Goal: Task Accomplishment & Management: Manage account settings

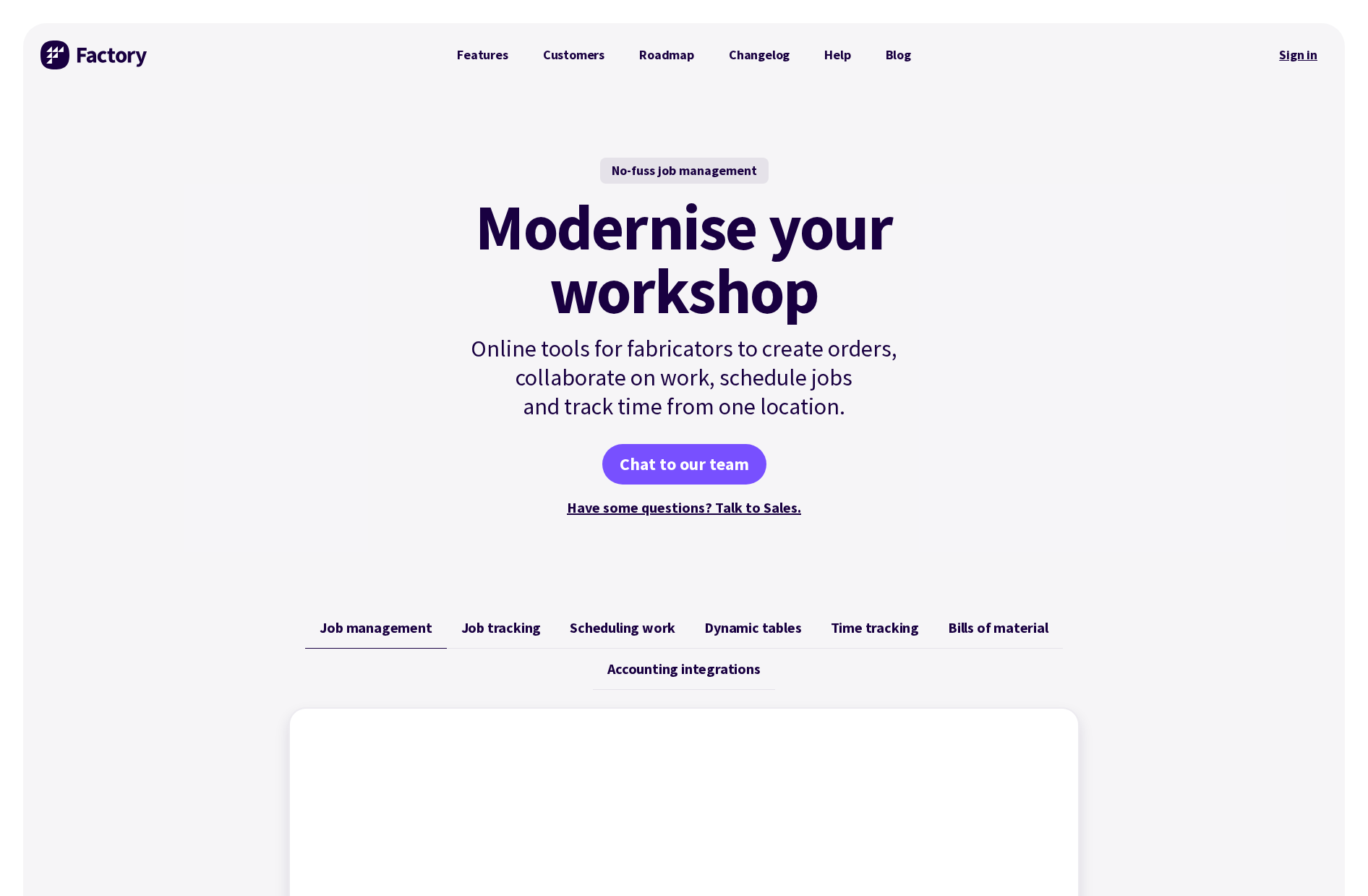
click at [1304, 55] on link "Sign in" at bounding box center [1298, 54] width 58 height 33
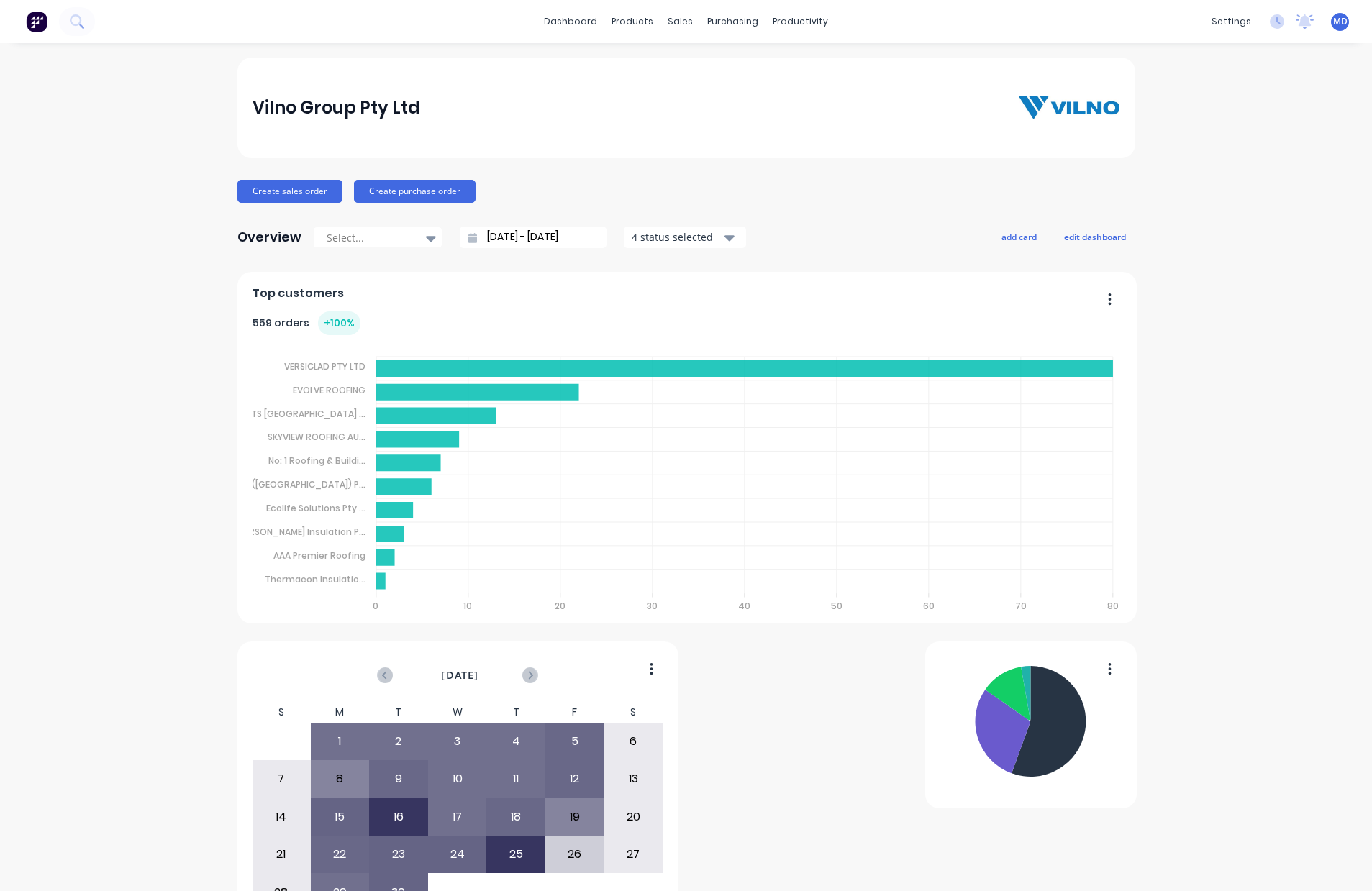
click at [673, 17] on div "sales" at bounding box center [680, 21] width 40 height 21
click at [736, 95] on div "Customers" at bounding box center [724, 97] width 51 height 13
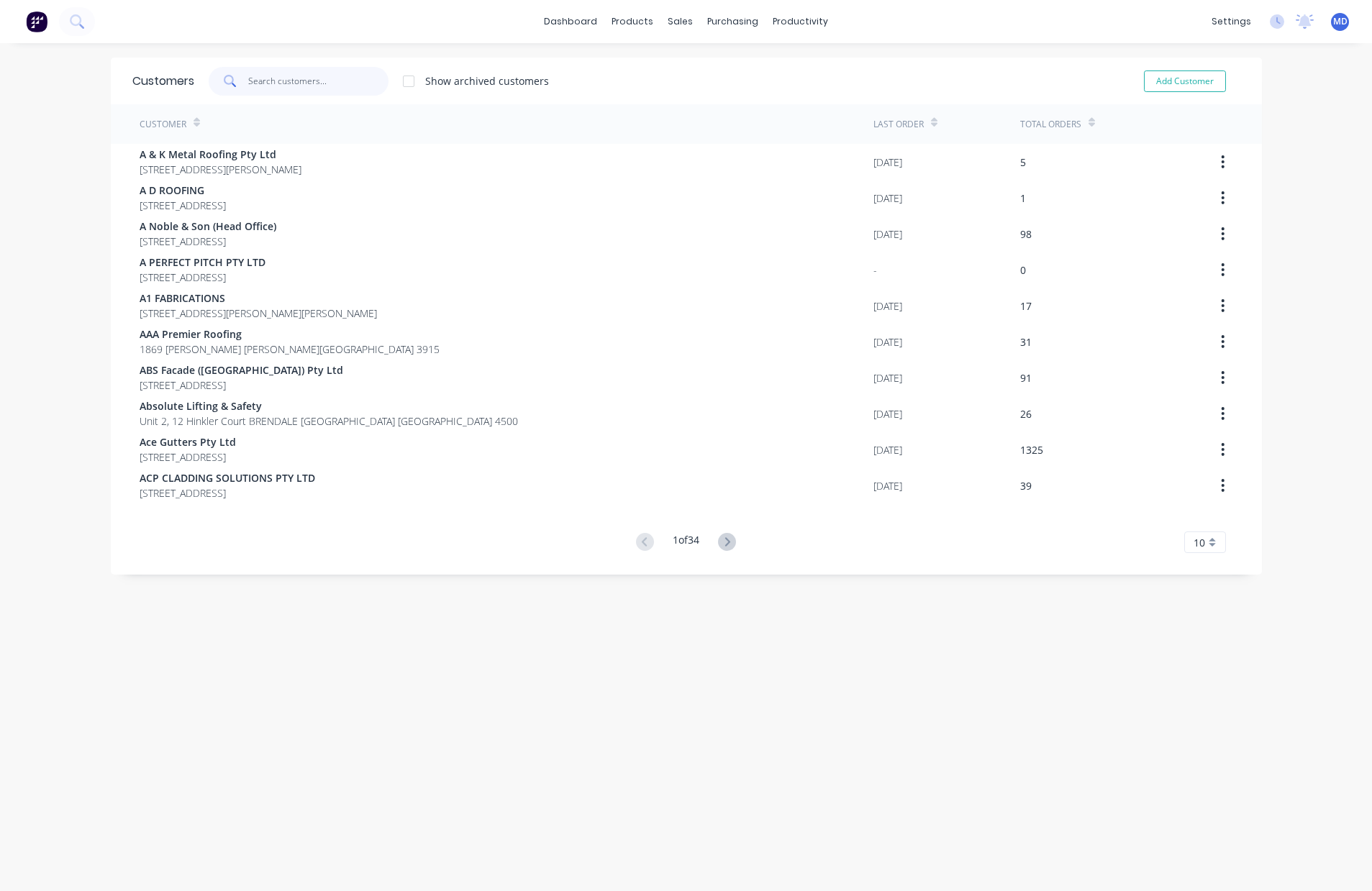
click at [282, 83] on input "text" at bounding box center [318, 81] width 141 height 28
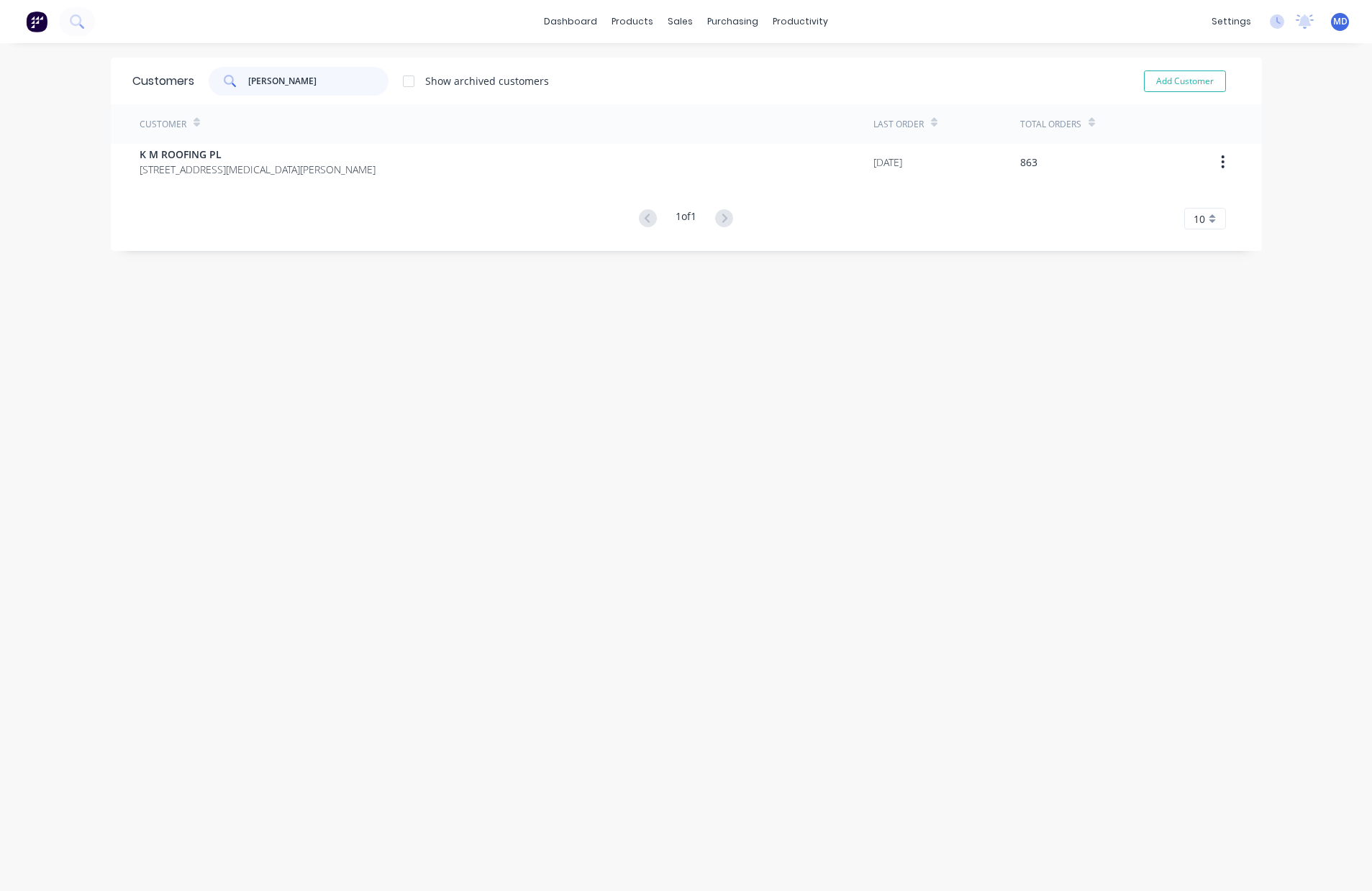
type input "goran"
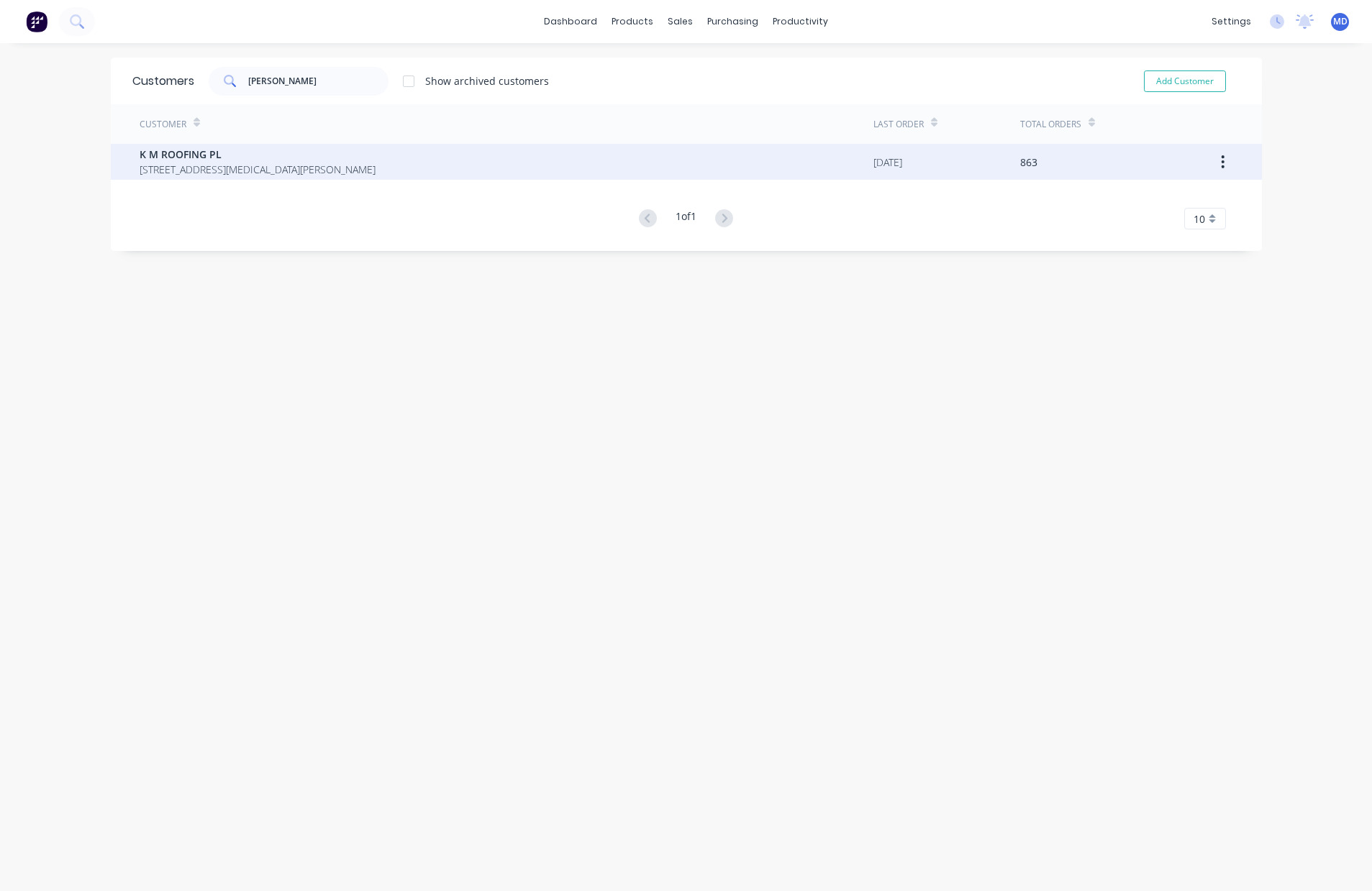
click at [198, 159] on span "K M ROOFING PL" at bounding box center [257, 154] width 236 height 15
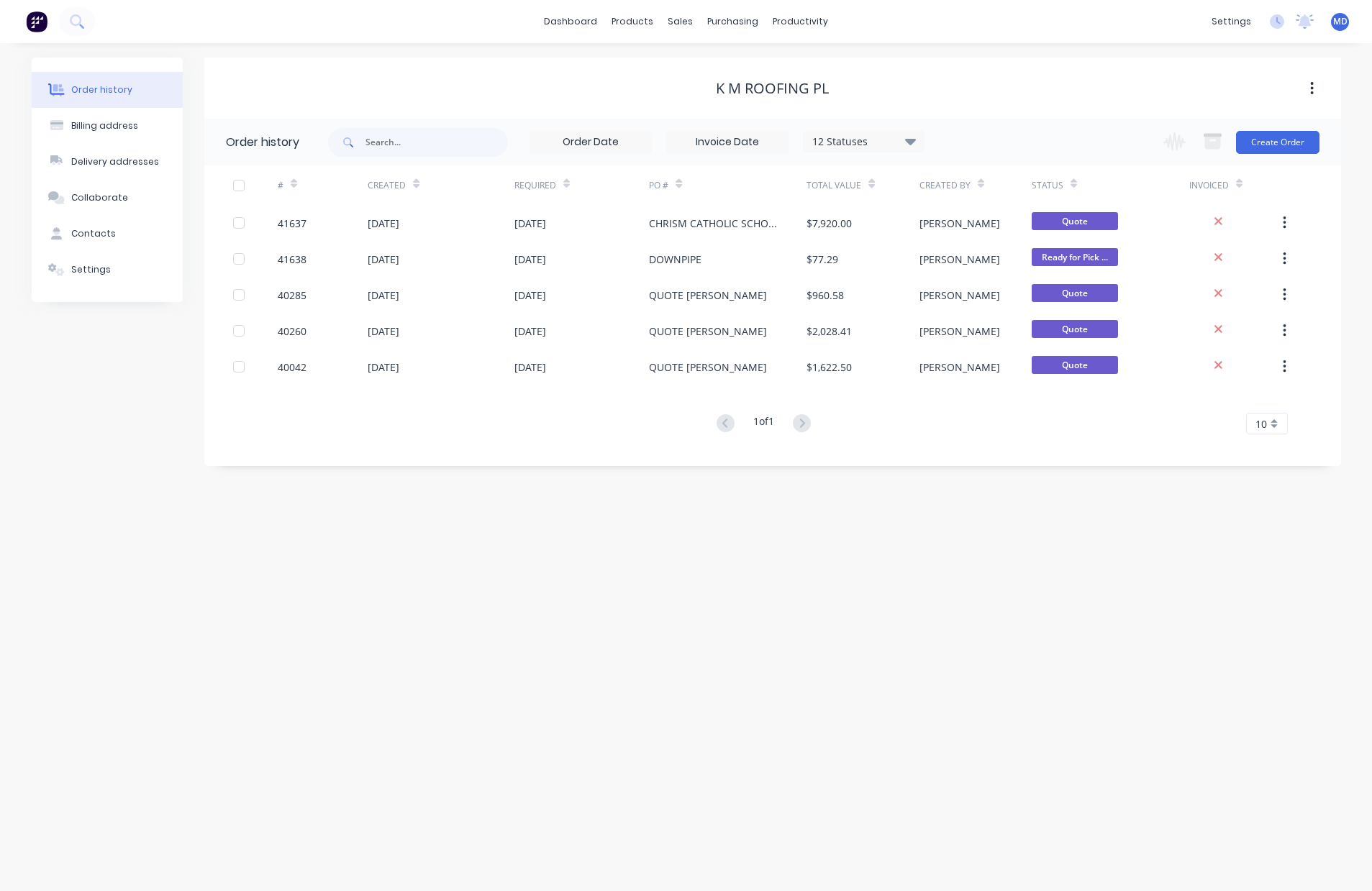
click at [916, 144] on div "12 Statuses" at bounding box center [865, 141] width 121 height 16
click at [983, 307] on label at bounding box center [983, 307] width 0 height 0
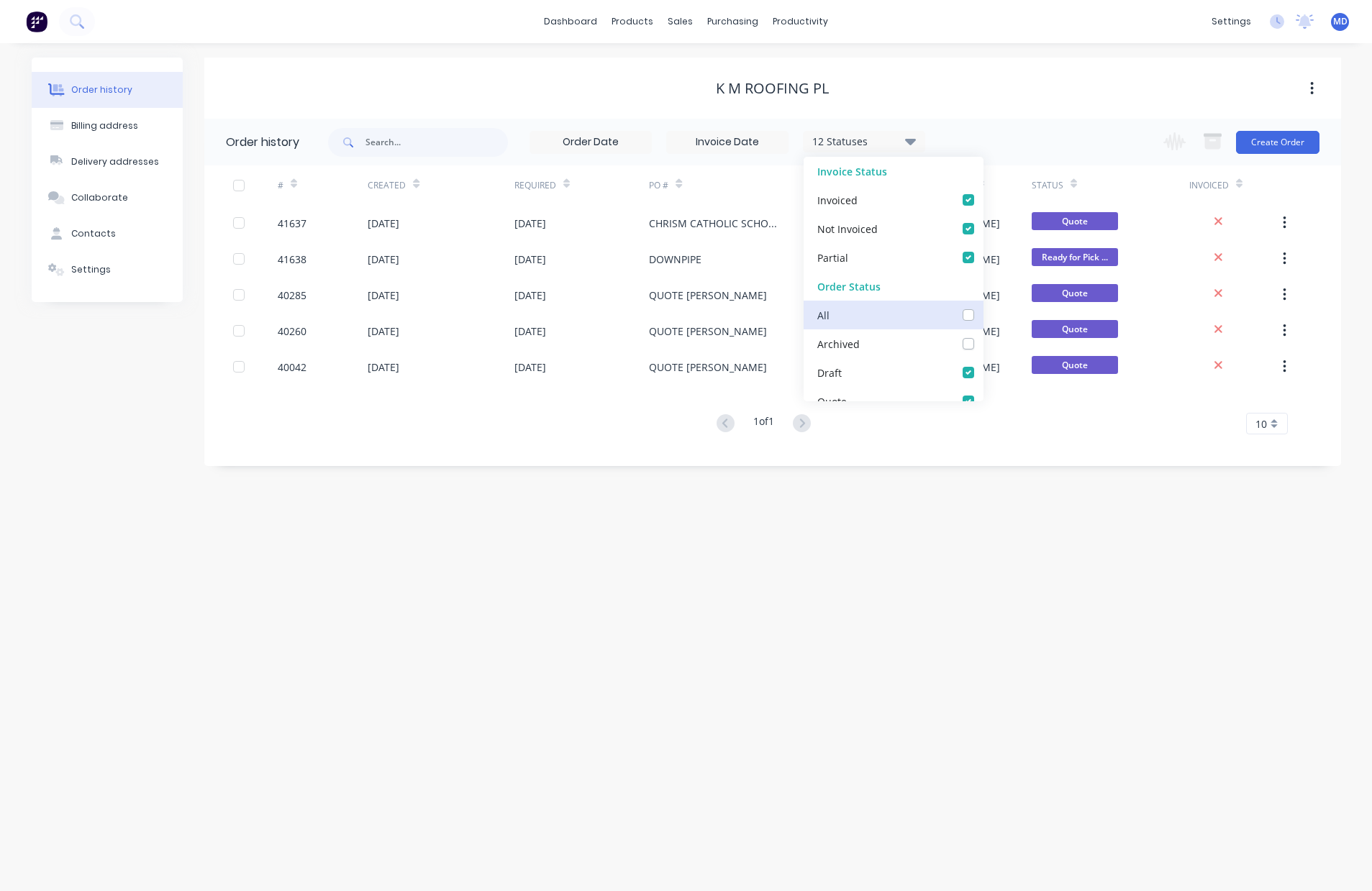
click at [983, 318] on input "checkbox" at bounding box center [989, 313] width 12 height 14
checkbox input "true"
click at [1071, 527] on div "Order history Billing address Delivery addresses Collaborate Contacts Settings …" at bounding box center [686, 467] width 1372 height 848
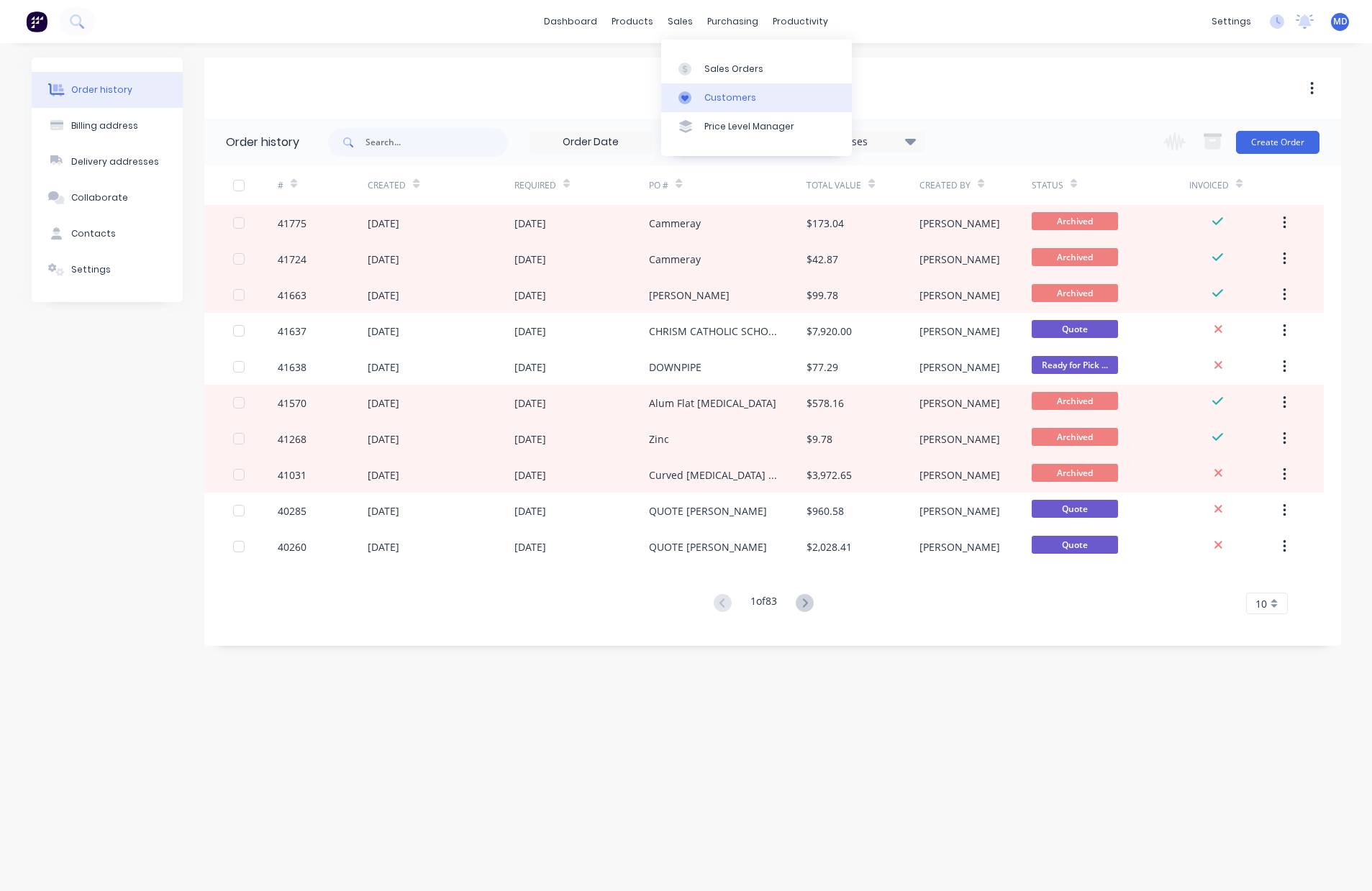
click at [734, 93] on div "Customers" at bounding box center [731, 97] width 51 height 13
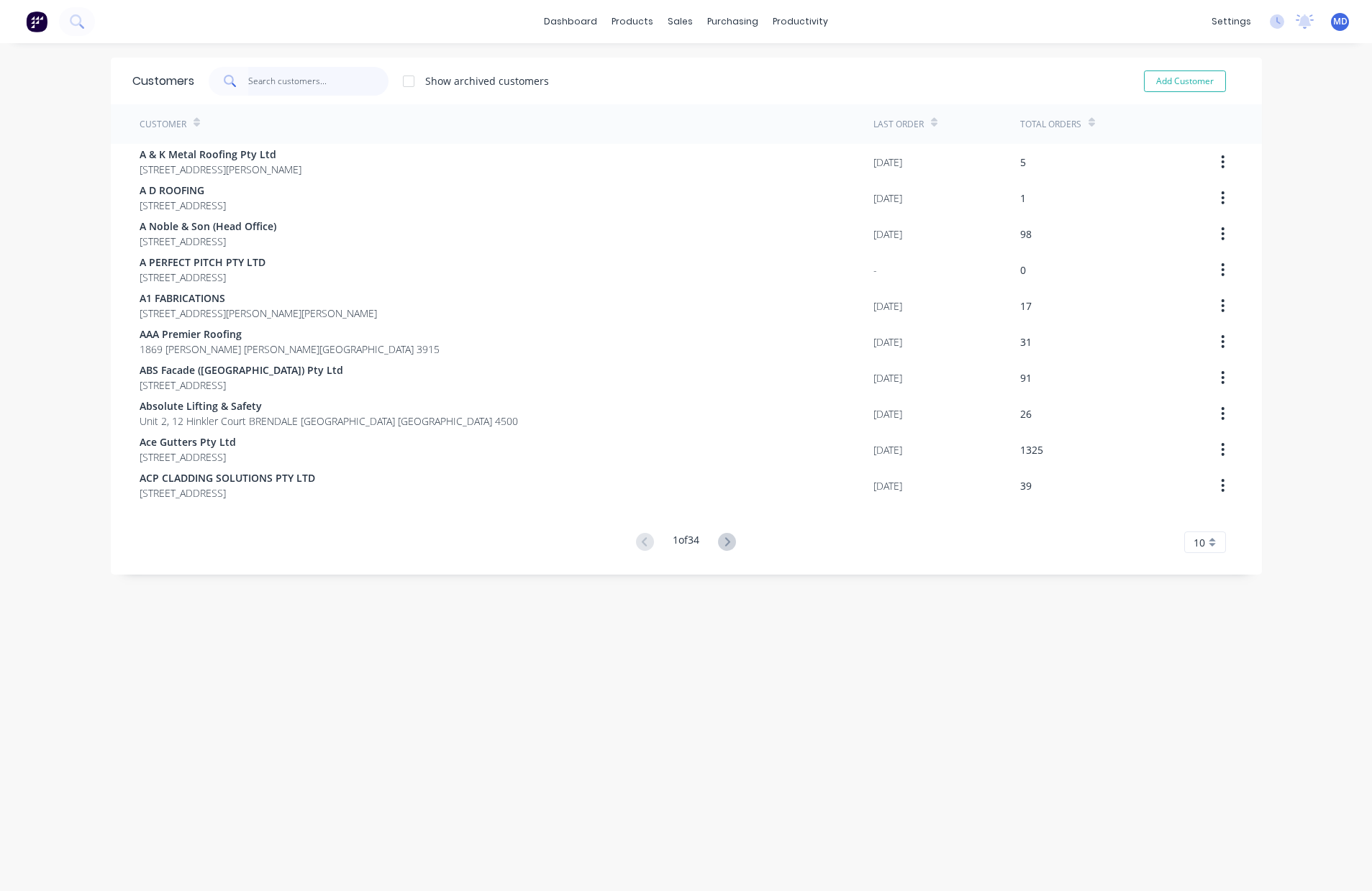
click at [301, 80] on input "text" at bounding box center [318, 81] width 141 height 28
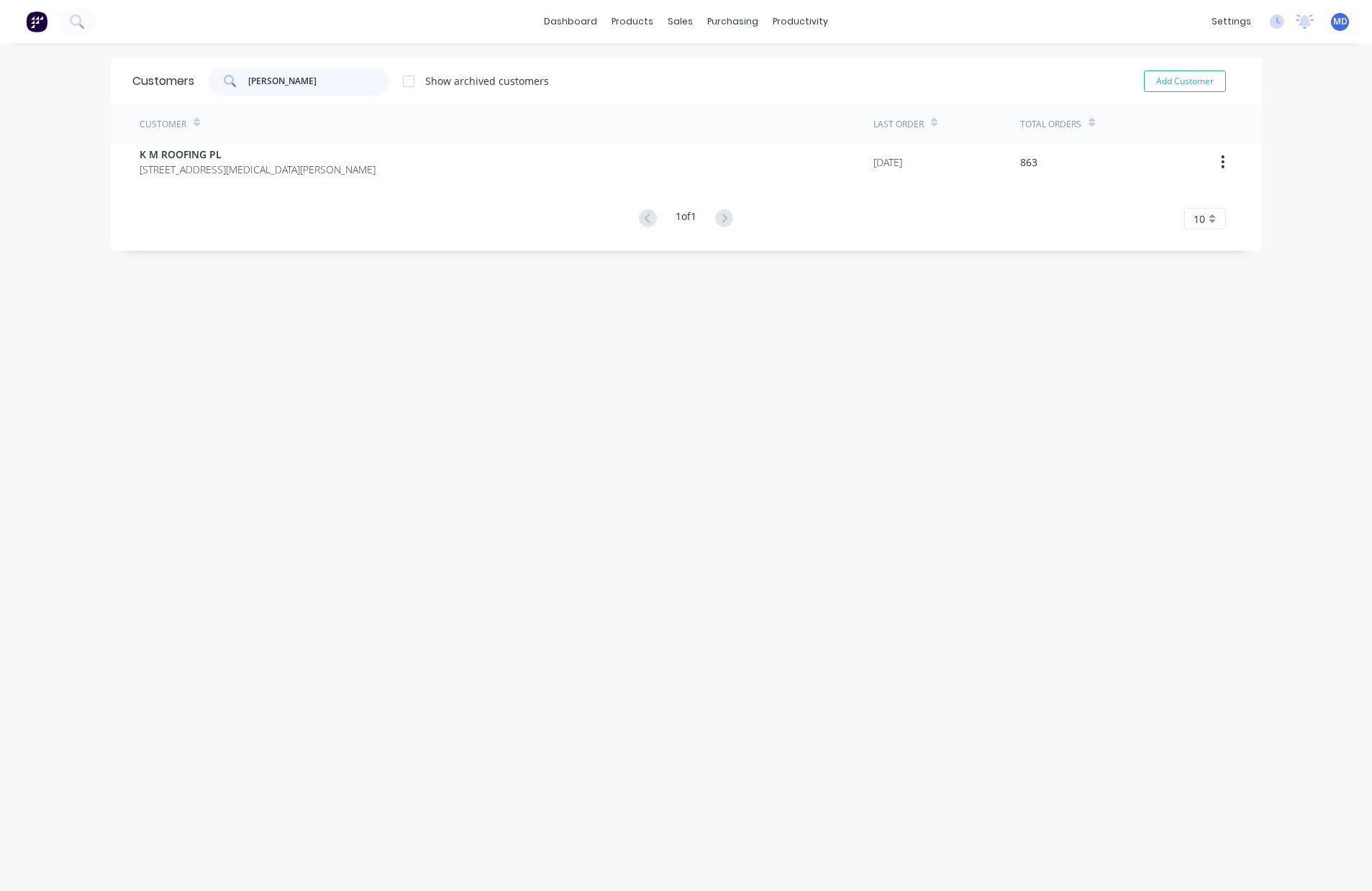
type input "goran"
click at [729, 95] on div "Customers" at bounding box center [724, 97] width 51 height 13
click at [302, 80] on input "goran" at bounding box center [318, 81] width 141 height 28
drag, startPoint x: 310, startPoint y: 85, endPoint x: 28, endPoint y: 78, distance: 282.1
click at [52, 79] on div "dashboard products sales purchasing productivity dashboard products Product Cat…" at bounding box center [686, 446] width 1372 height 891
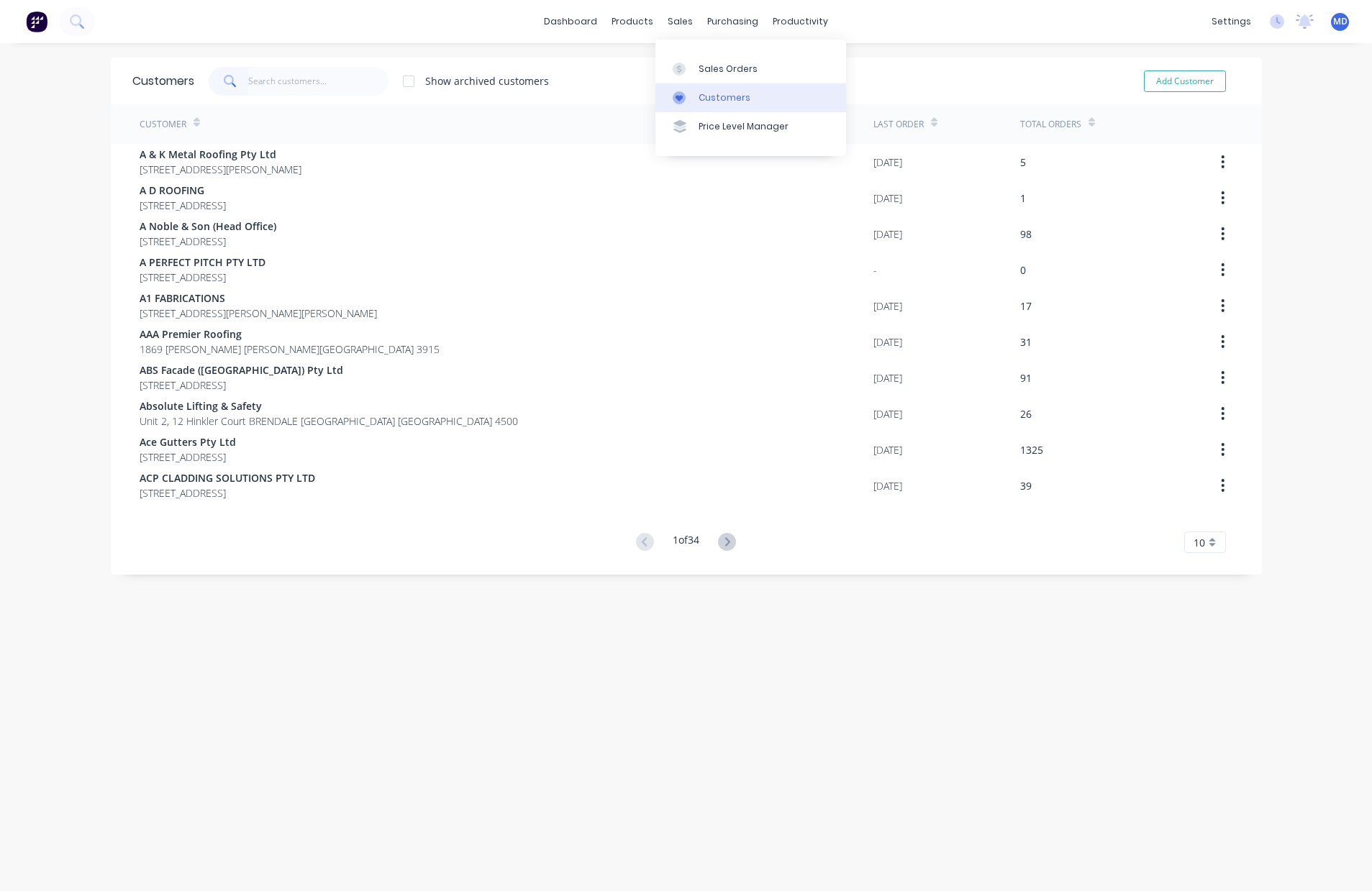
drag, startPoint x: 718, startPoint y: 97, endPoint x: 691, endPoint y: 111, distance: 30.4
click at [719, 97] on div "Customers" at bounding box center [724, 97] width 51 height 13
click at [334, 79] on input "text" at bounding box center [318, 81] width 141 height 28
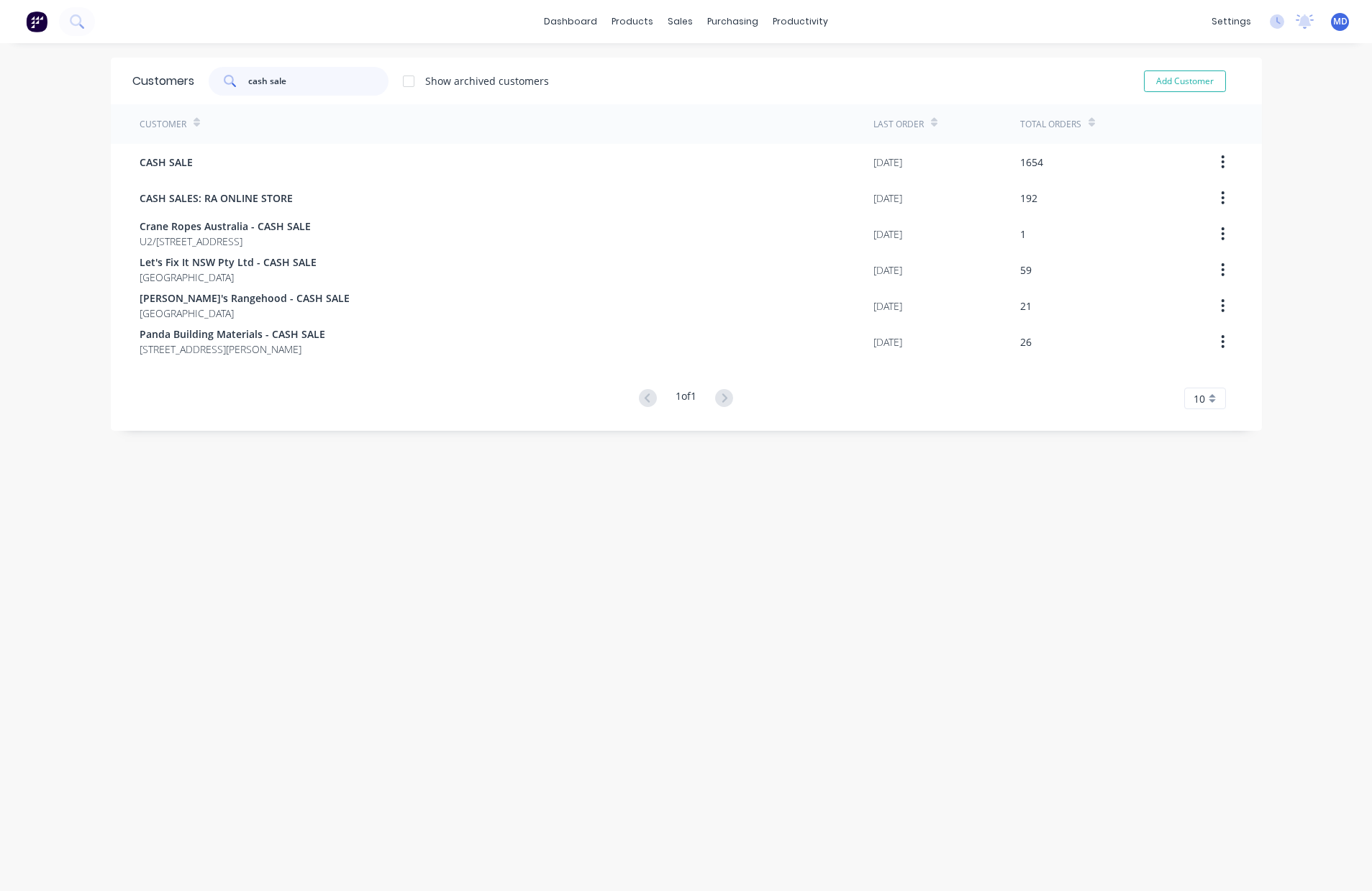
type input "cash sale"
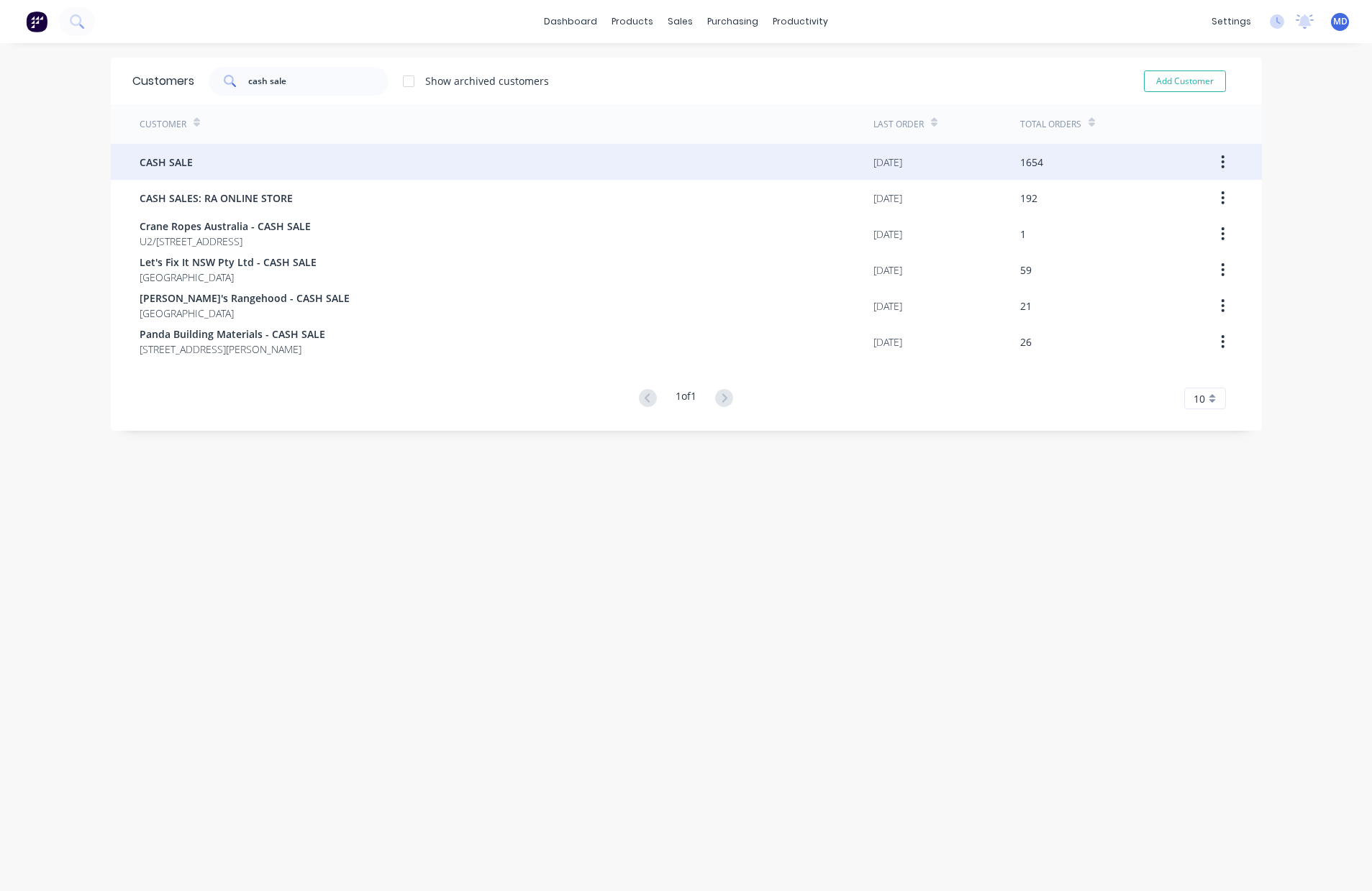
click at [182, 159] on span "CASH SALE" at bounding box center [166, 162] width 53 height 15
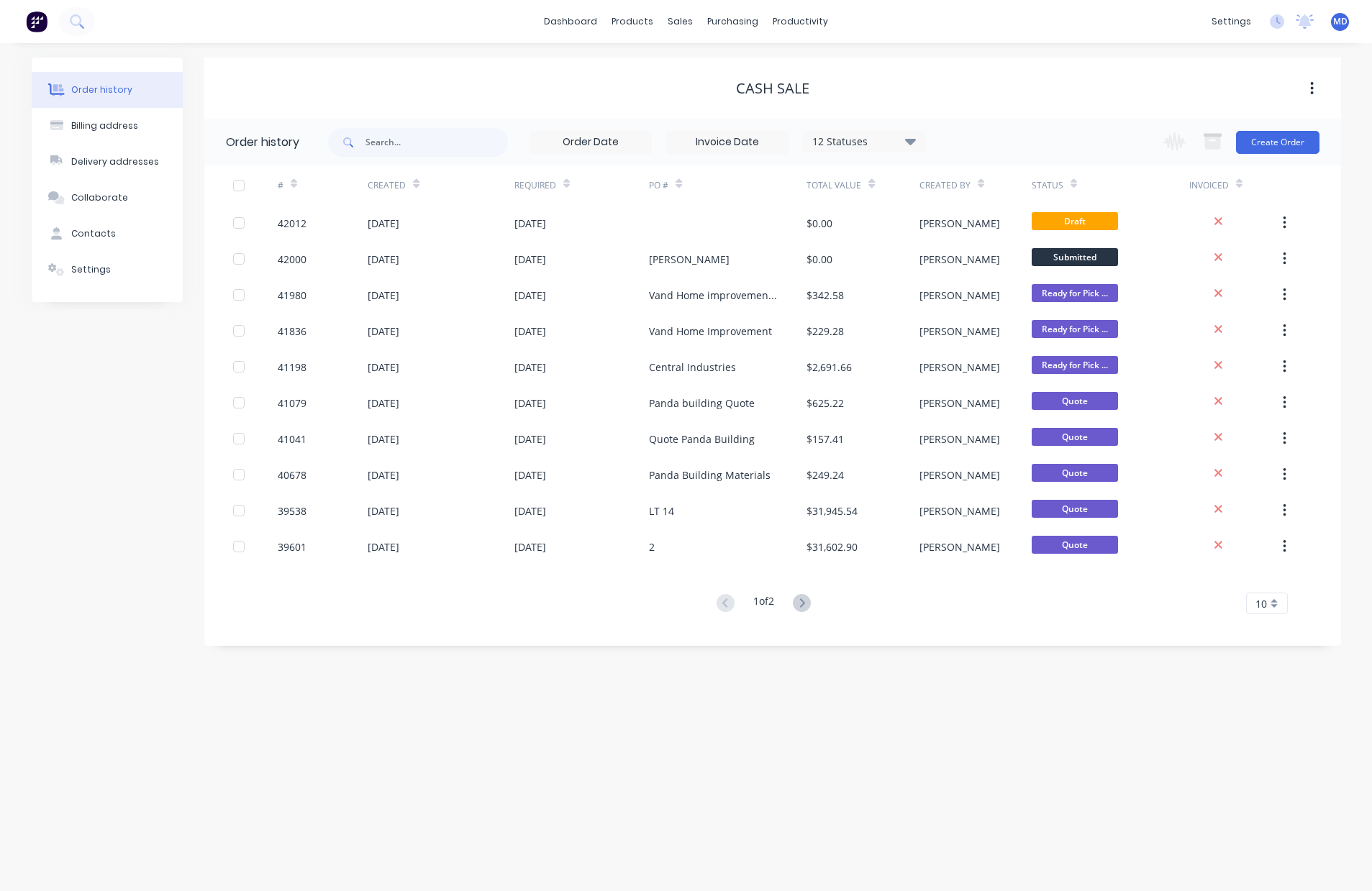
click at [914, 138] on icon at bounding box center [911, 141] width 11 height 17
click at [983, 307] on label at bounding box center [983, 307] width 0 height 0
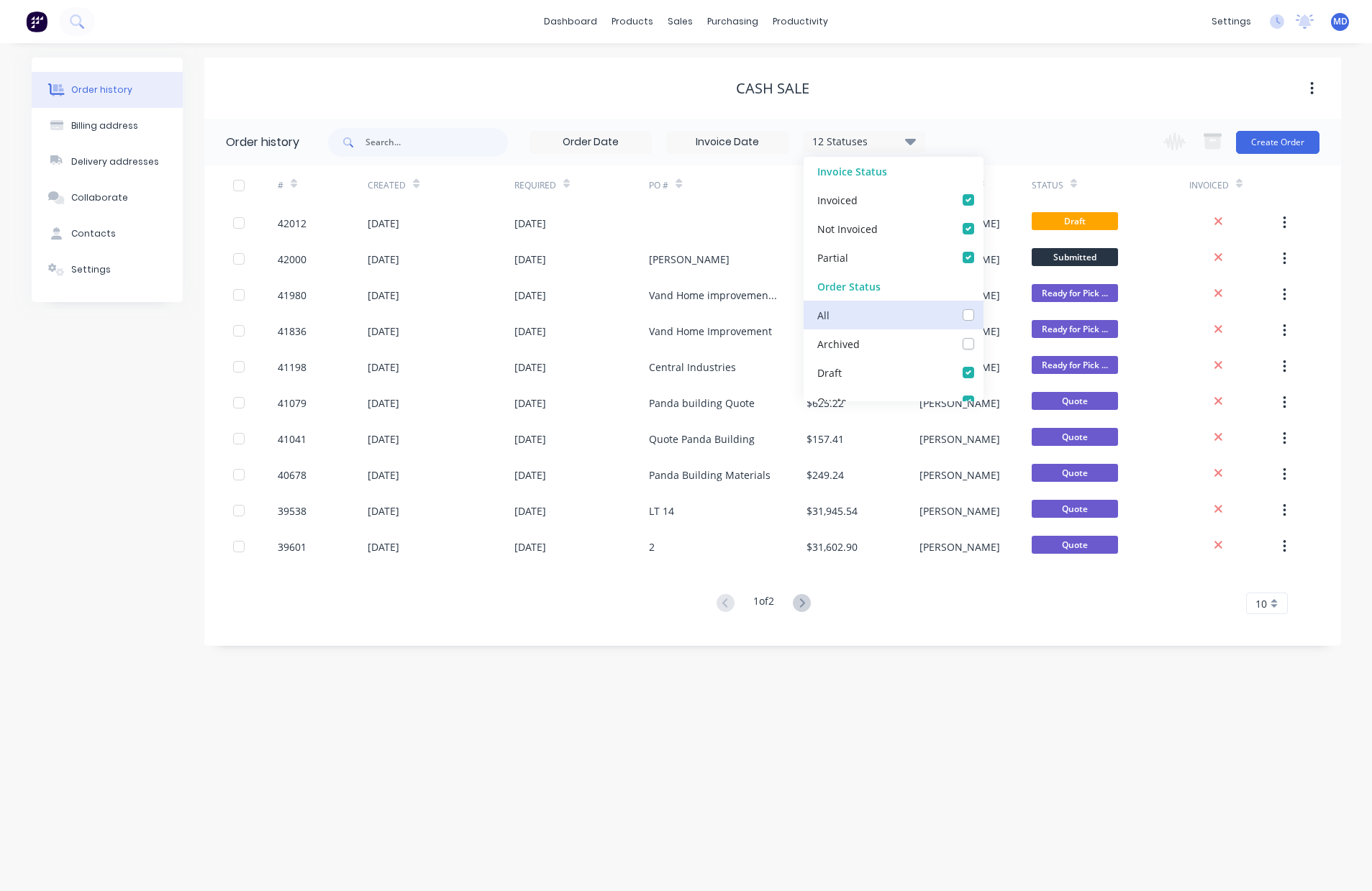
click at [983, 316] on input "checkbox" at bounding box center [989, 313] width 12 height 14
checkbox input "true"
click at [1033, 64] on div "CASH SALE" at bounding box center [772, 88] width 1137 height 62
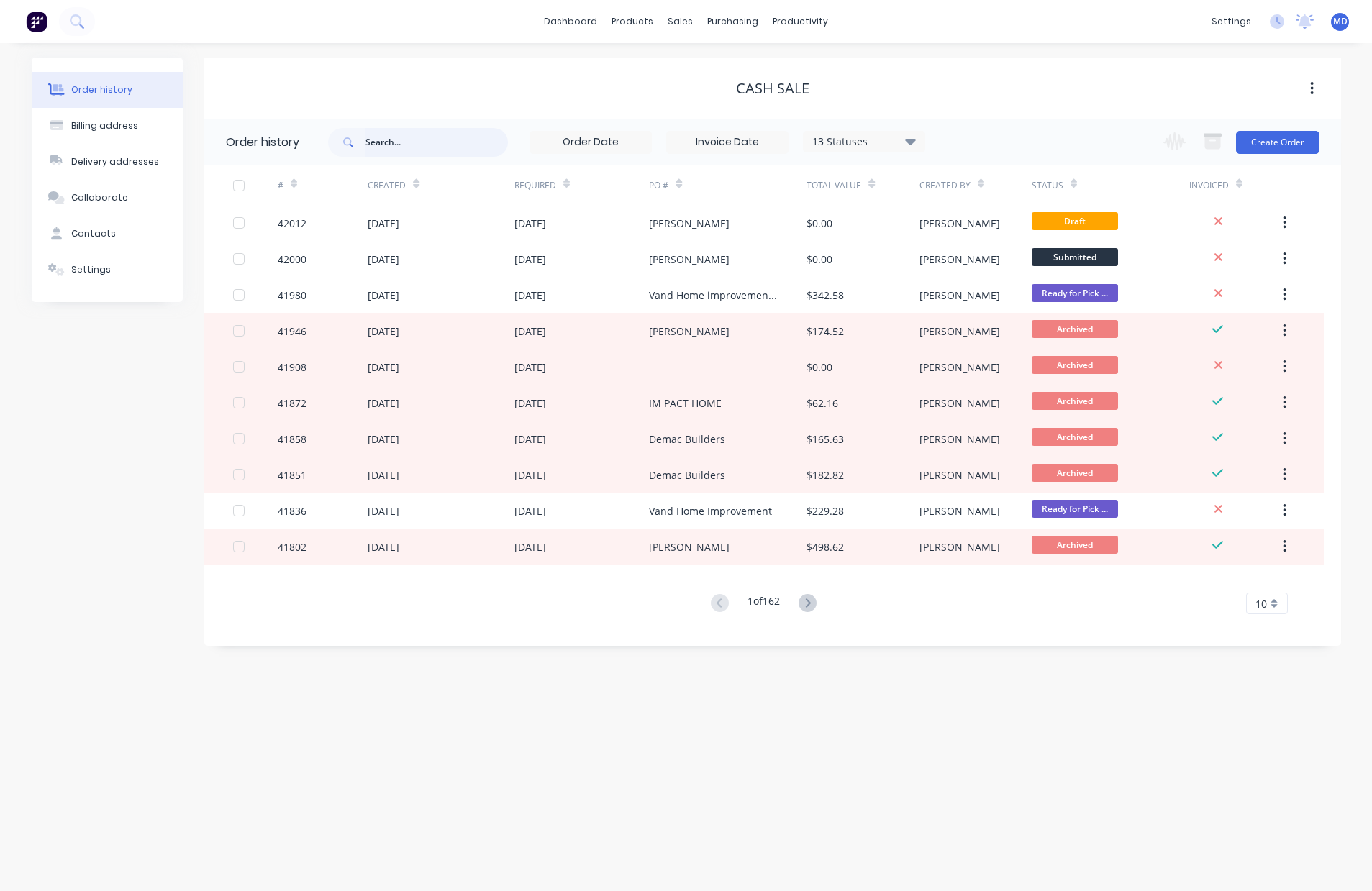
click at [437, 142] on input "text" at bounding box center [437, 141] width 142 height 28
type input "goran"
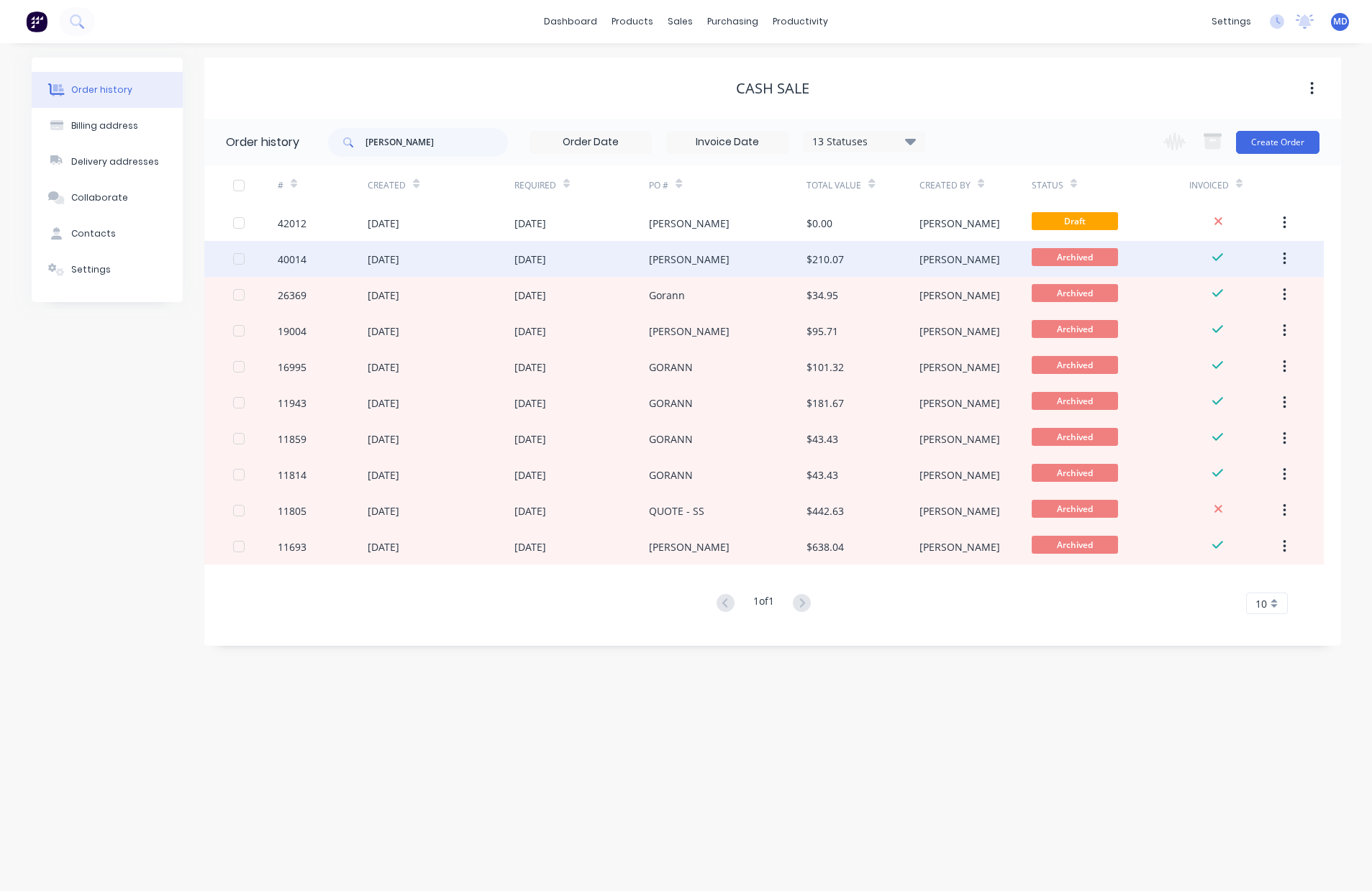
click at [598, 262] on div "13 Jun 2025" at bounding box center [582, 258] width 135 height 36
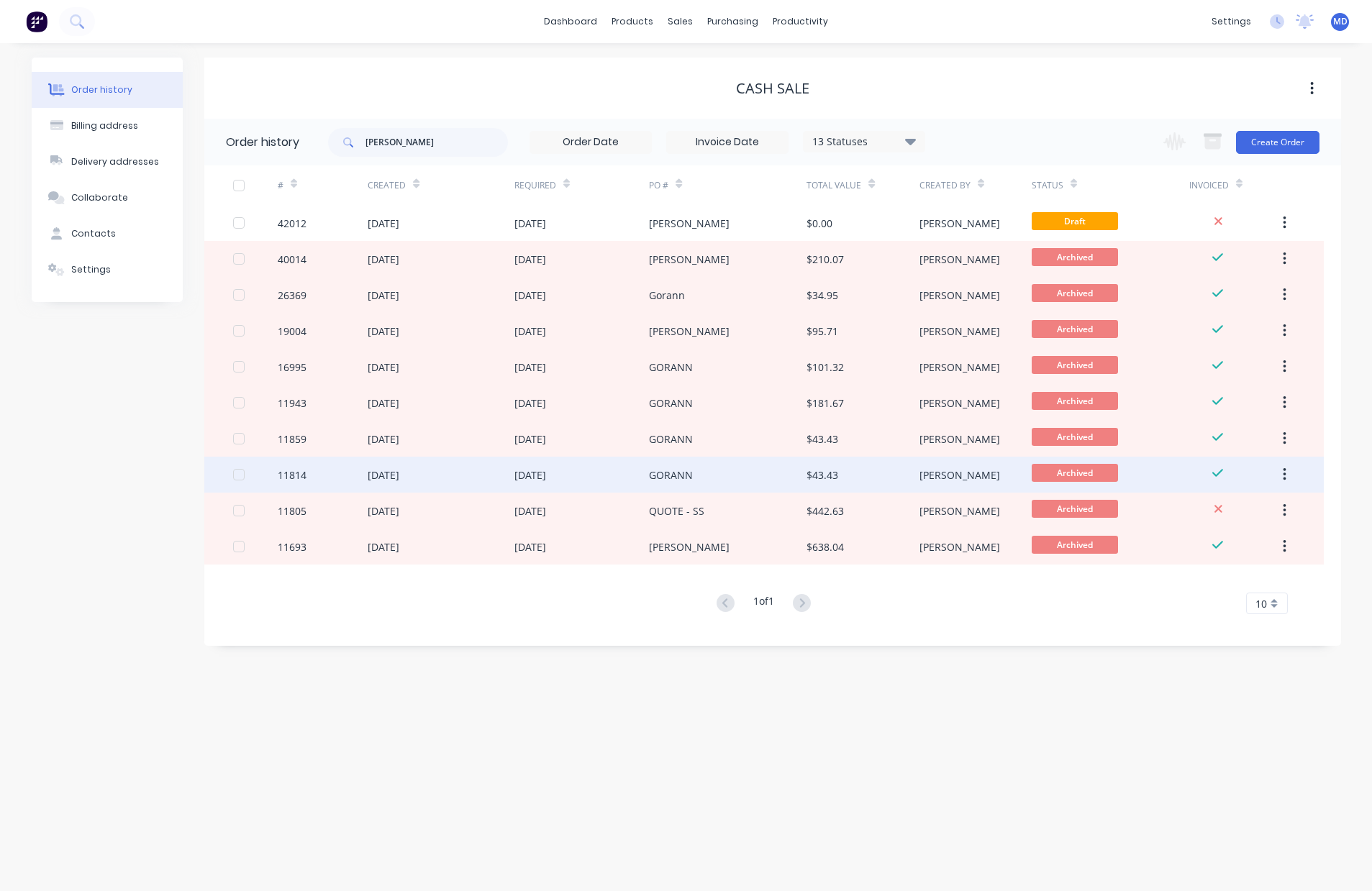
click at [681, 471] on div "GORANN" at bounding box center [671, 475] width 44 height 15
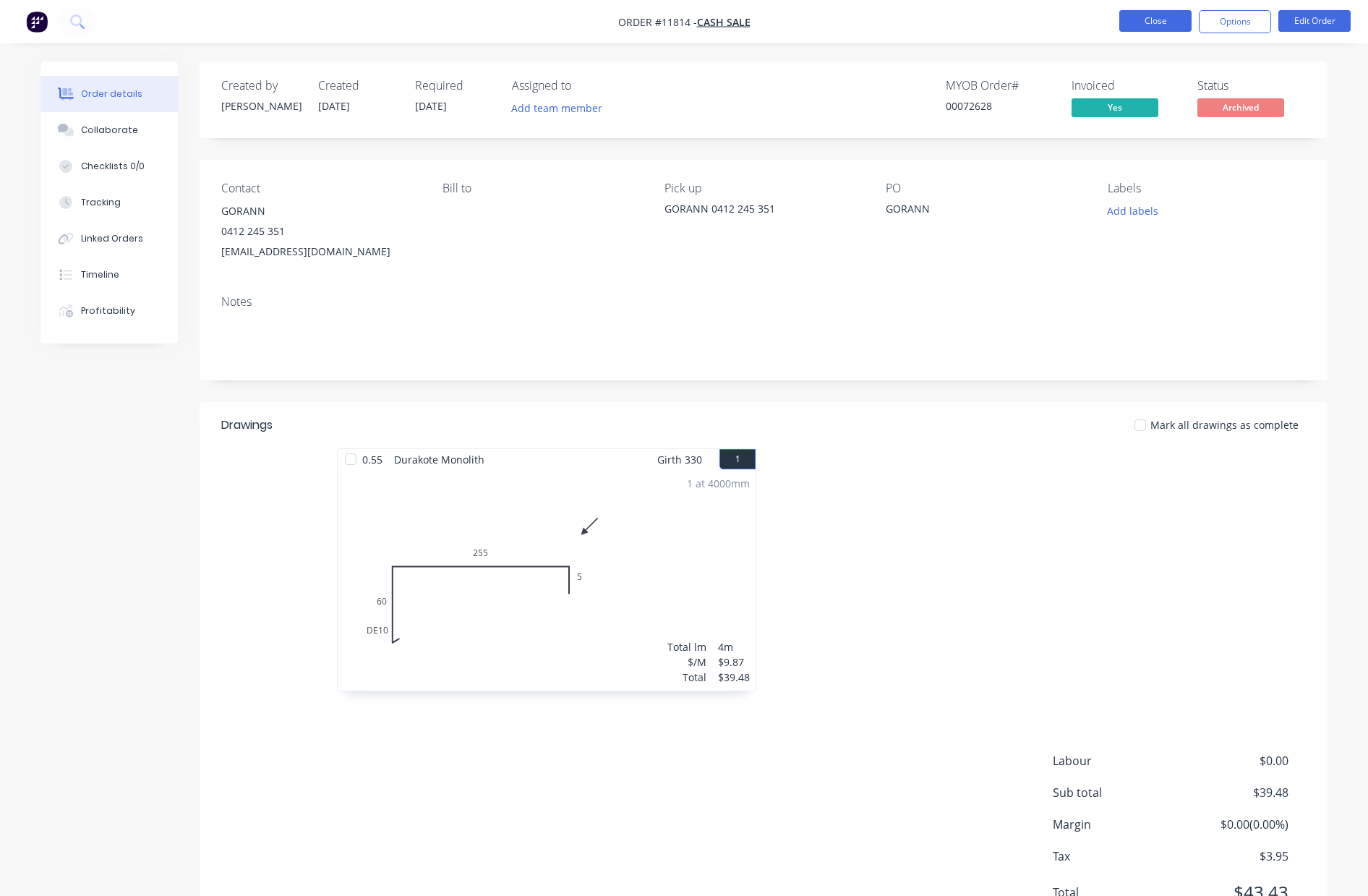
click at [1168, 30] on button "Close" at bounding box center [1156, 20] width 72 height 21
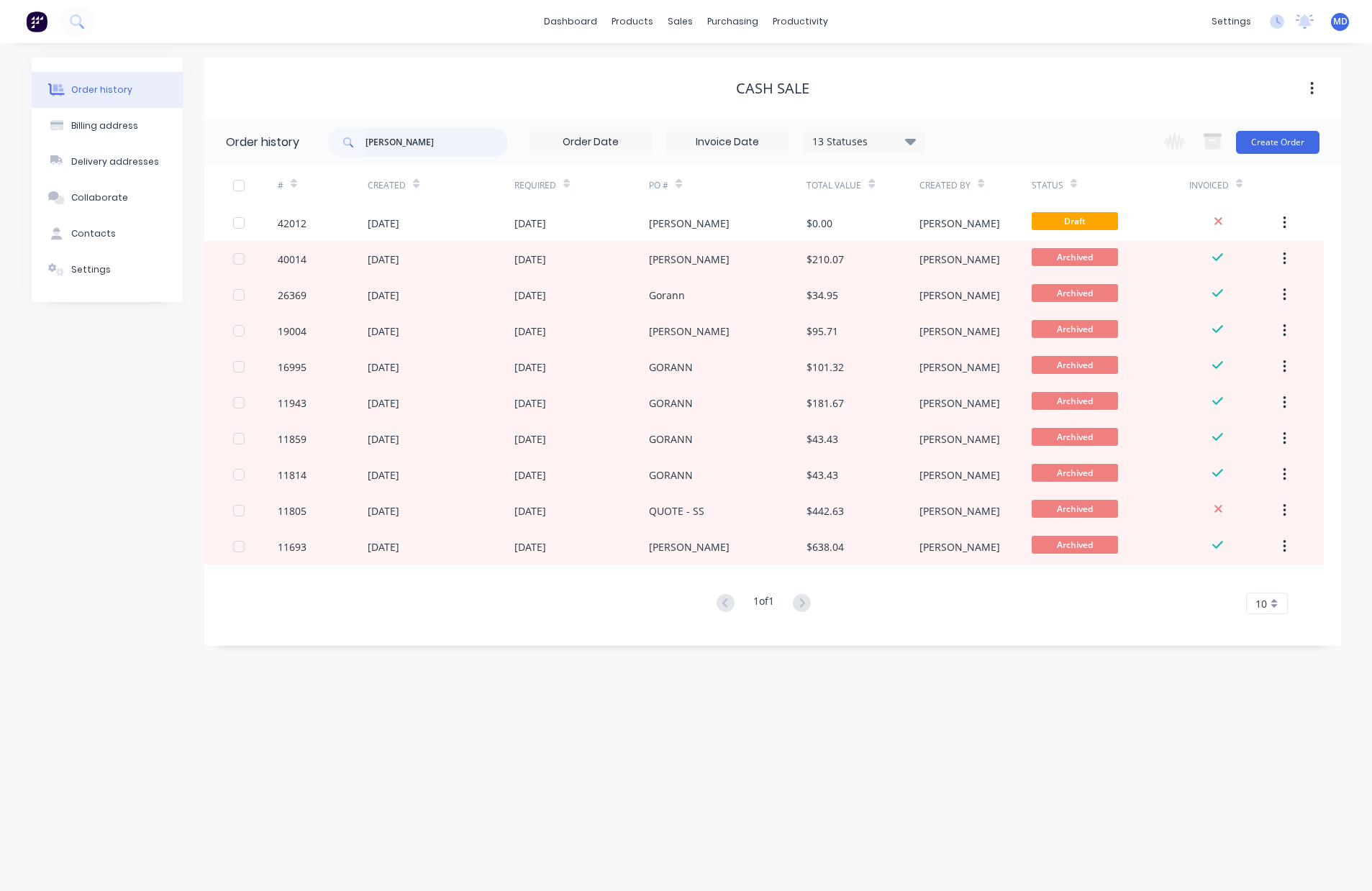
drag, startPoint x: 392, startPoint y: 146, endPoint x: 185, endPoint y: 141, distance: 207.1
click at [250, 152] on header "Order history goran 13 Statuses Invoice Status Invoiced Not Invoiced Partial Or…" at bounding box center [772, 141] width 1137 height 47
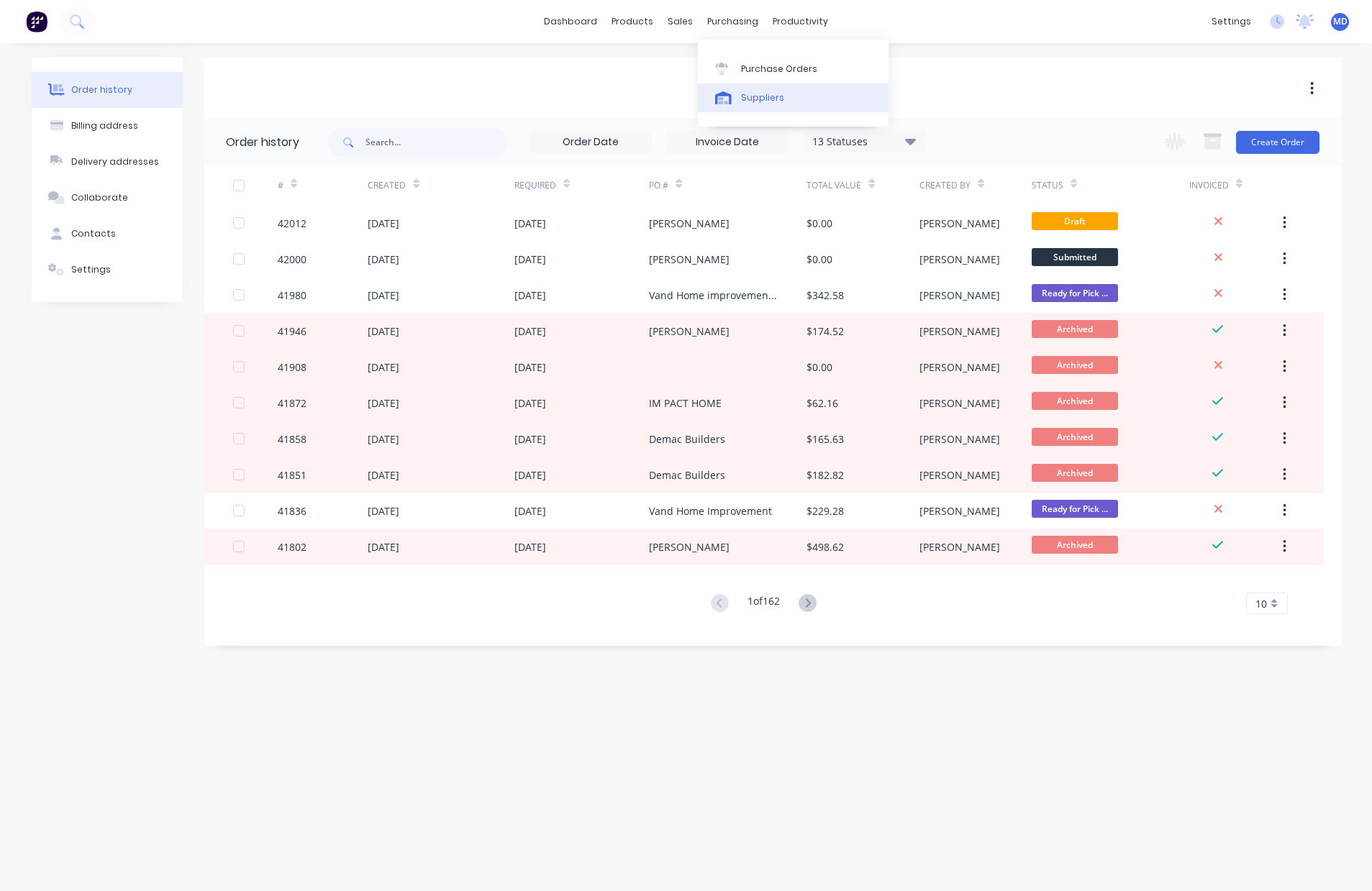
drag, startPoint x: 771, startPoint y: 94, endPoint x: 764, endPoint y: 89, distance: 8.6
click at [771, 95] on div "Suppliers" at bounding box center [762, 97] width 43 height 13
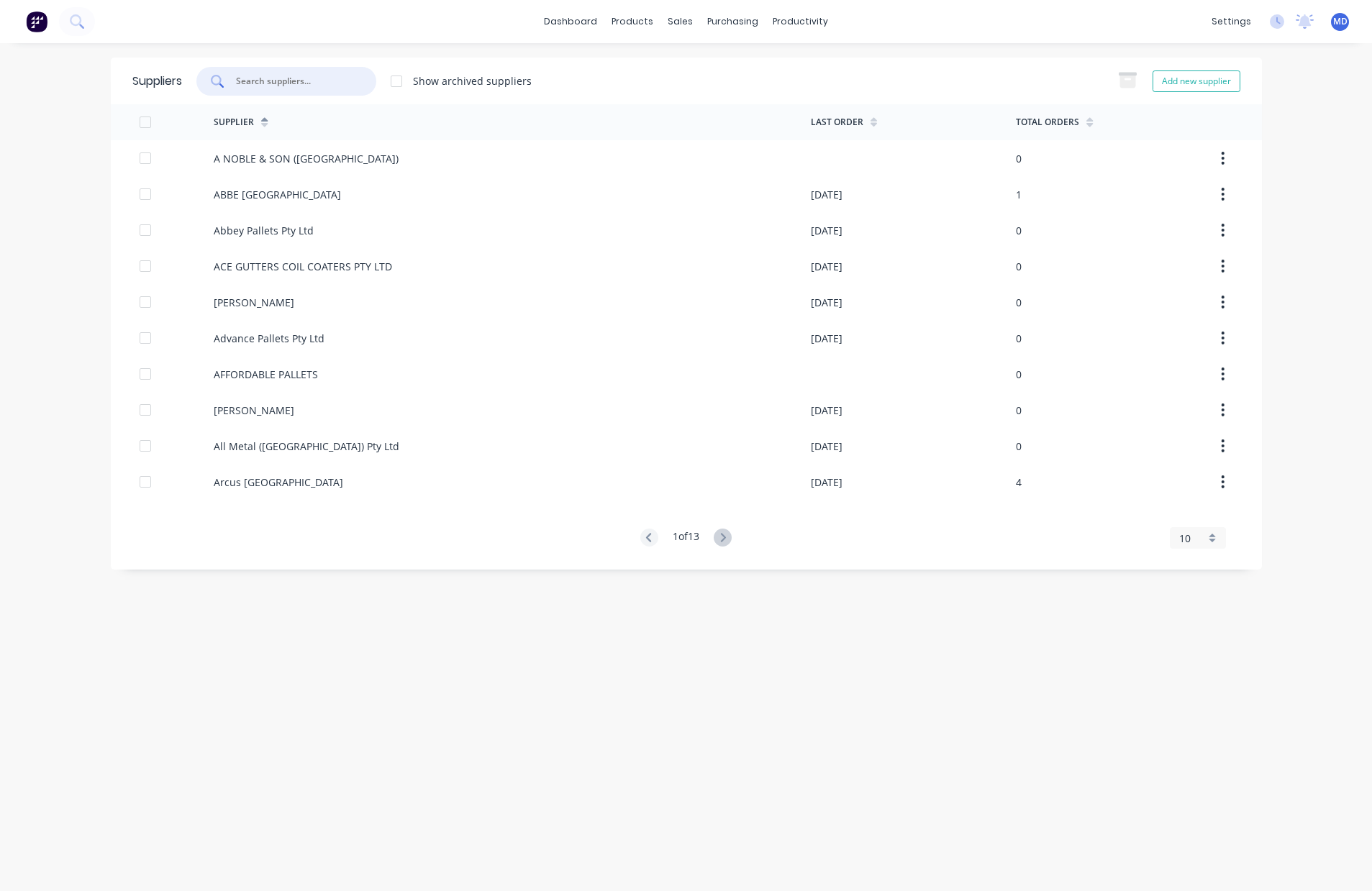
click at [312, 84] on input "text" at bounding box center [294, 82] width 119 height 15
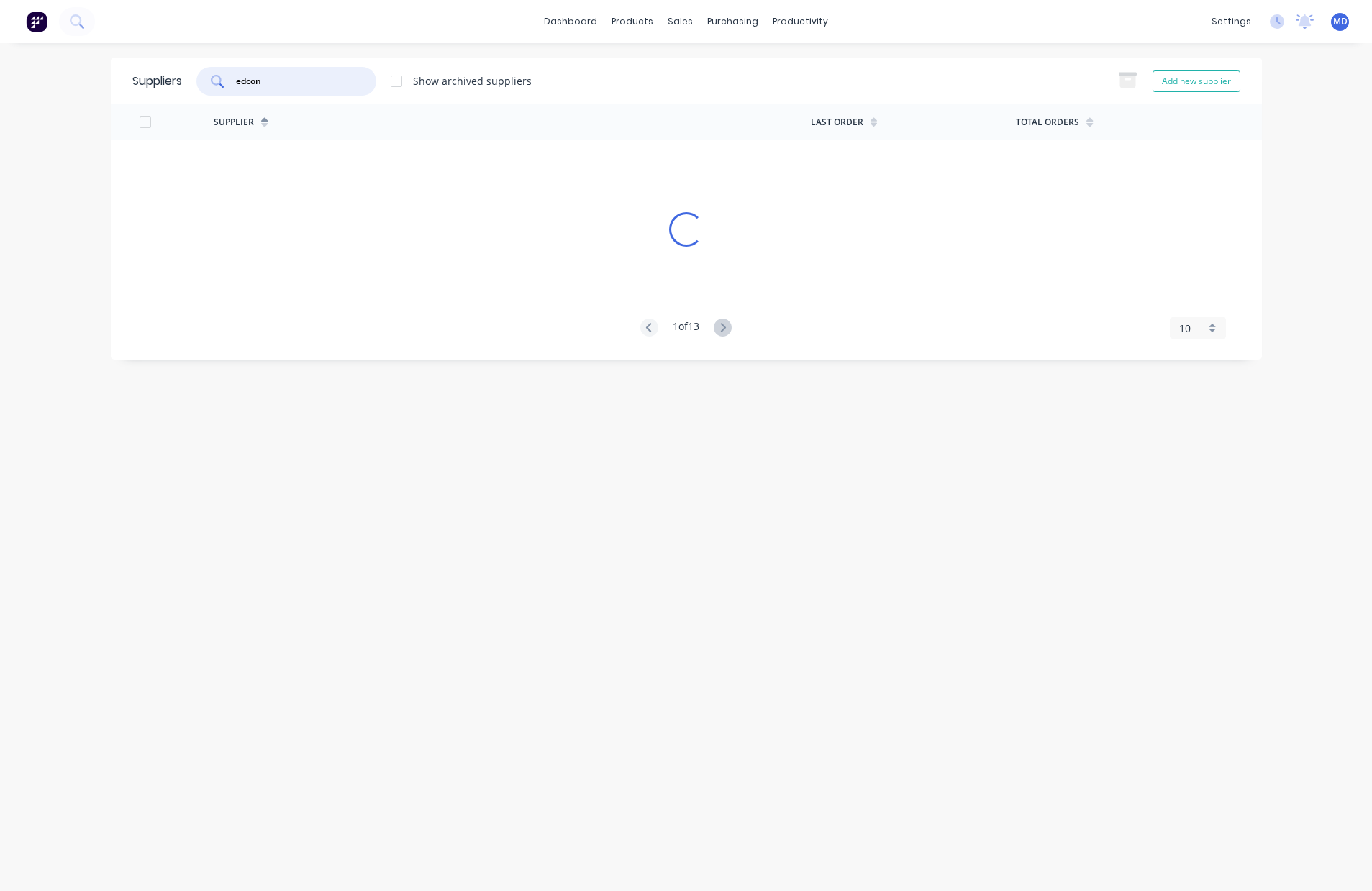
type input "edcon"
drag, startPoint x: 166, startPoint y: 91, endPoint x: 91, endPoint y: 79, distance: 76.0
click at [108, 83] on div "dashboard products sales purchasing productivity dashboard products Product Cat…" at bounding box center [686, 446] width 1372 height 891
click at [0, 6] on html "dashboard products sales purchasing productivity dashboard products Product Cat…" at bounding box center [686, 446] width 1372 height 891
drag, startPoint x: 280, startPoint y: 78, endPoint x: 117, endPoint y: 96, distance: 164.0
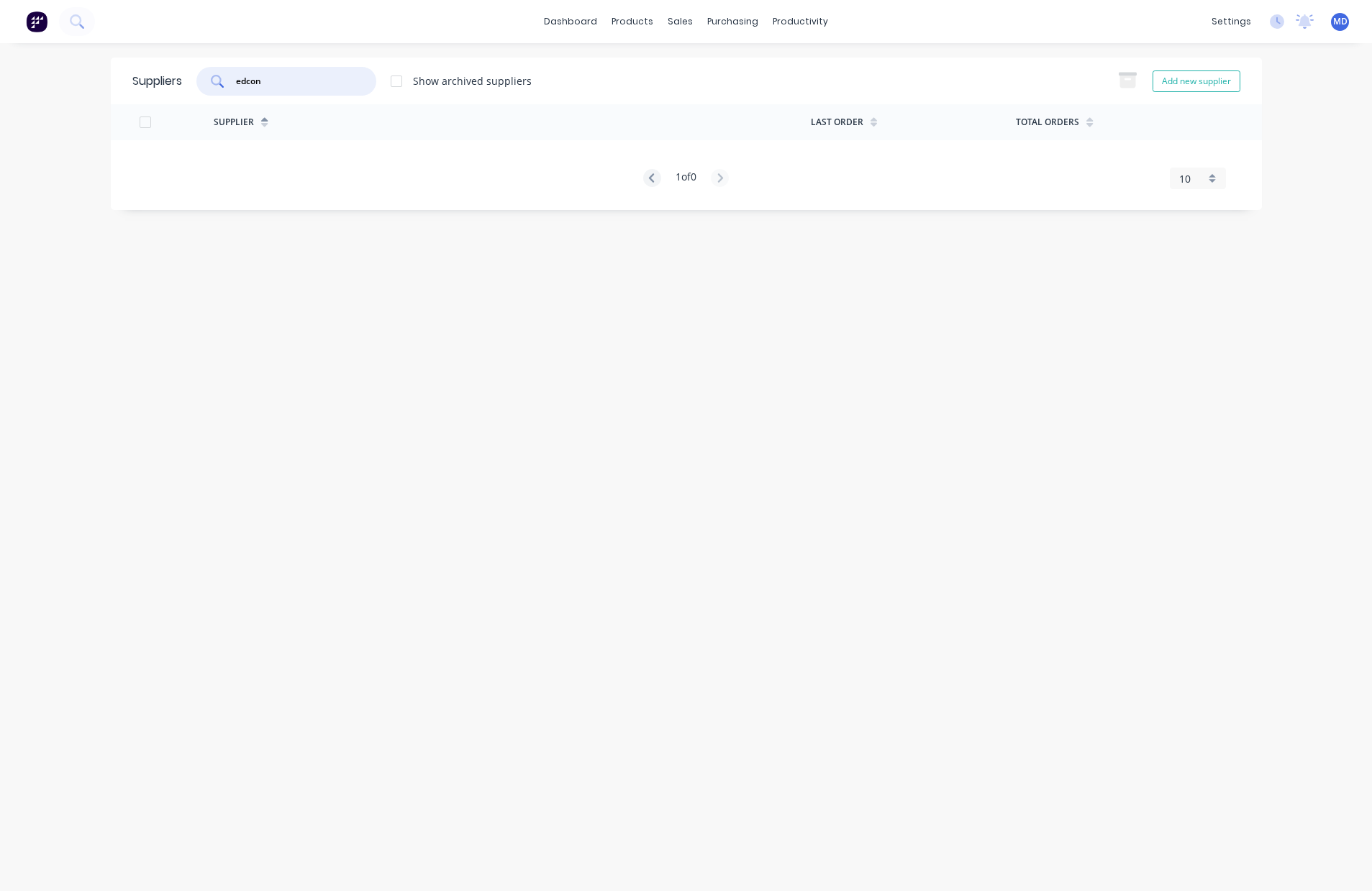
click at [71, 66] on div "dashboard products sales purchasing productivity dashboard products Product Cat…" at bounding box center [686, 446] width 1372 height 891
click at [735, 65] on div "Sales Orders" at bounding box center [734, 69] width 59 height 13
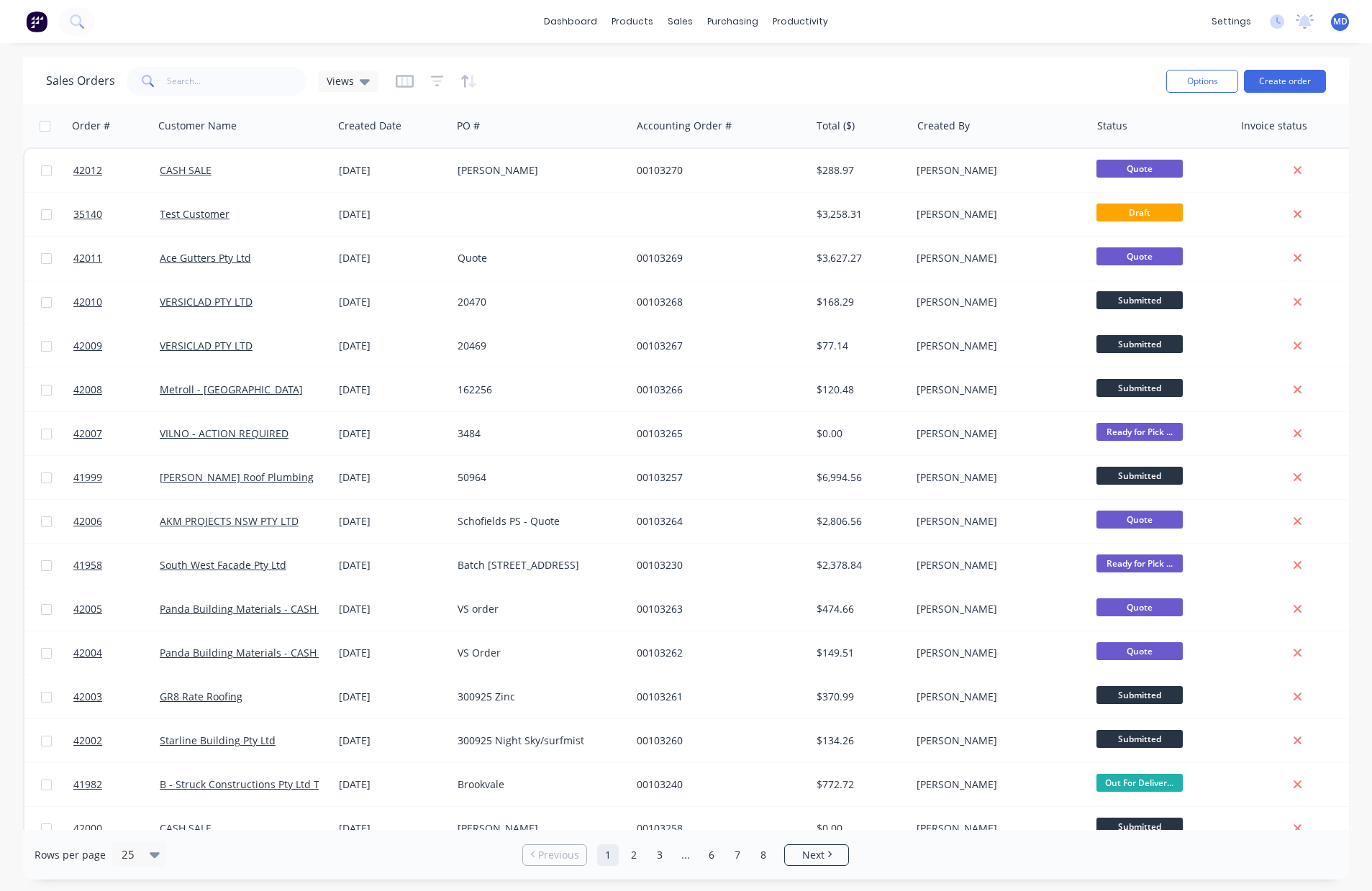
click at [1007, 31] on div "dashboard products sales purchasing productivity dashboard products Product Cat…" at bounding box center [686, 21] width 1372 height 43
click at [1307, 20] on icon at bounding box center [1305, 20] width 13 height 12
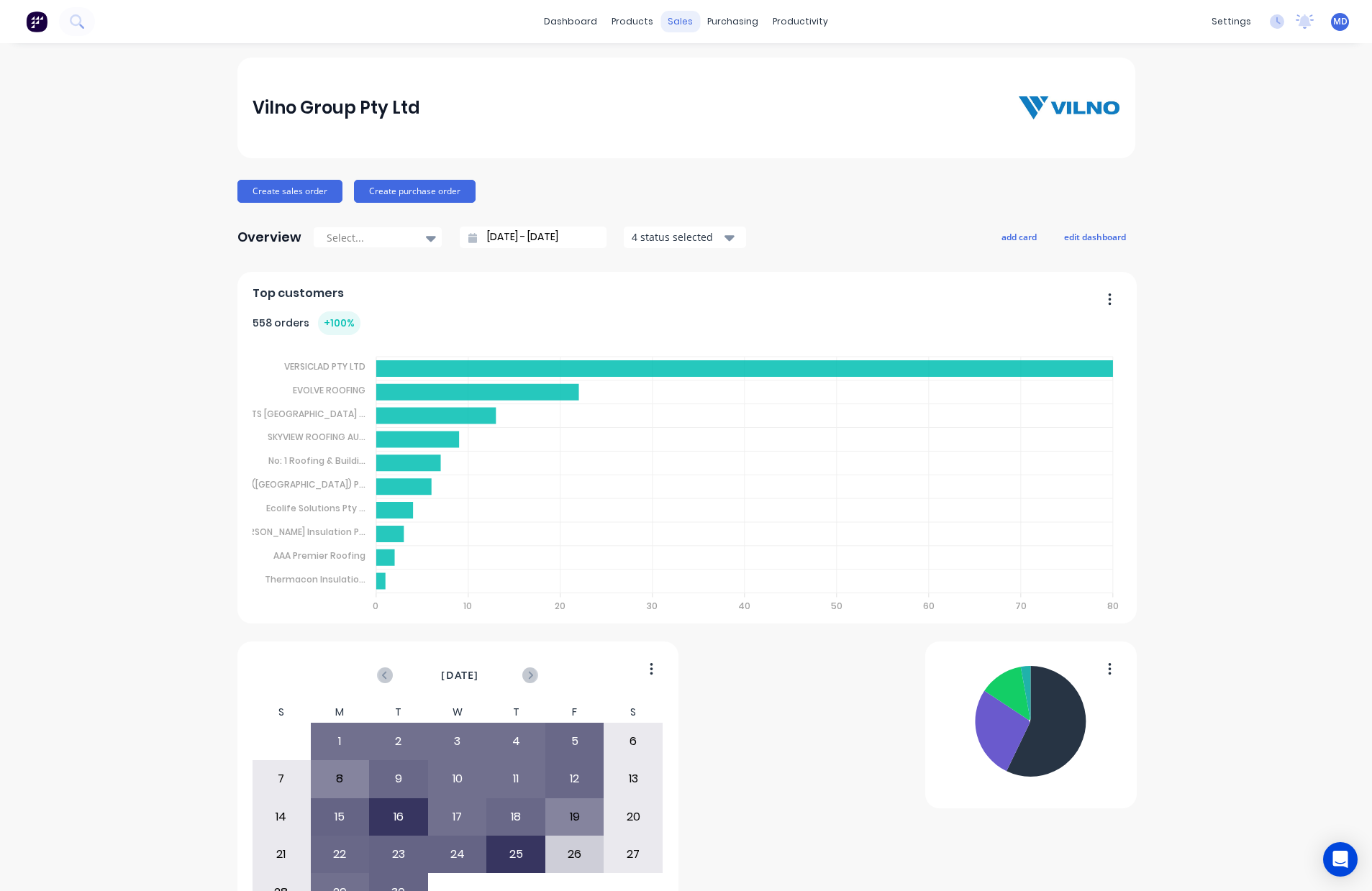
click at [667, 16] on div "sales" at bounding box center [680, 21] width 40 height 21
click at [732, 68] on div "Sales Orders" at bounding box center [728, 69] width 59 height 13
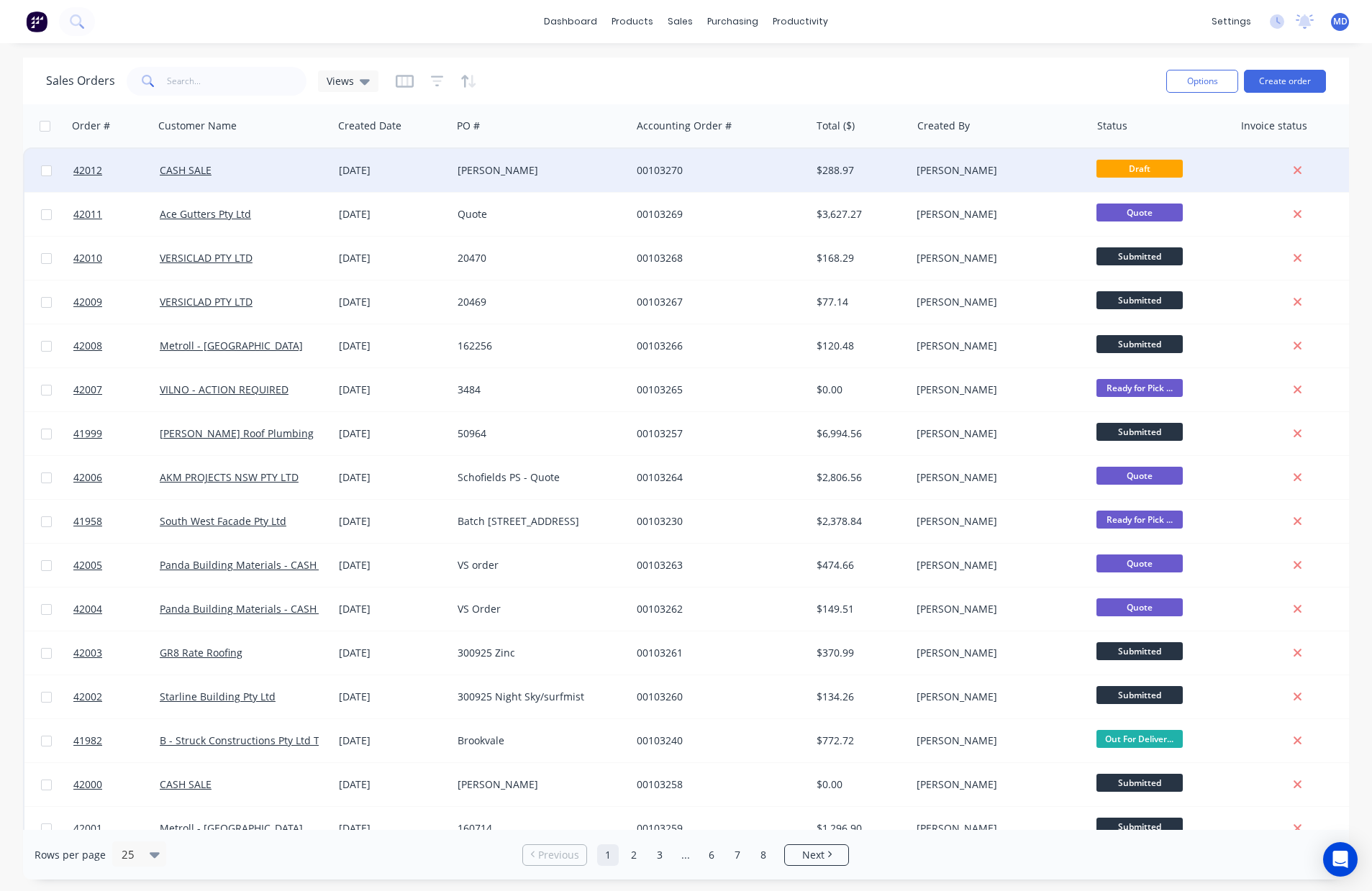
click at [271, 168] on div "CASH SALE" at bounding box center [240, 171] width 160 height 15
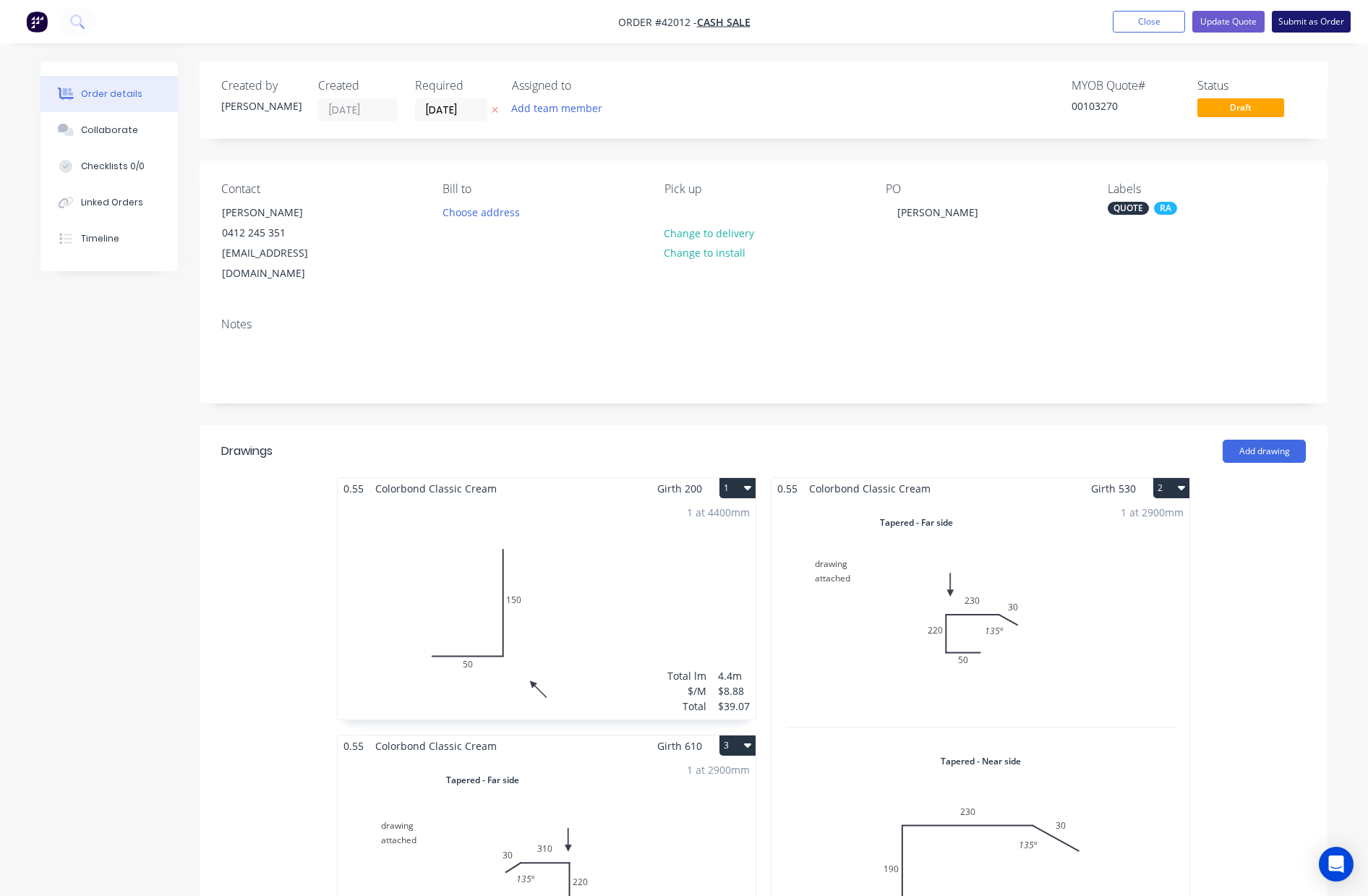
click at [1312, 22] on button "Submit as Order" at bounding box center [1311, 21] width 79 height 21
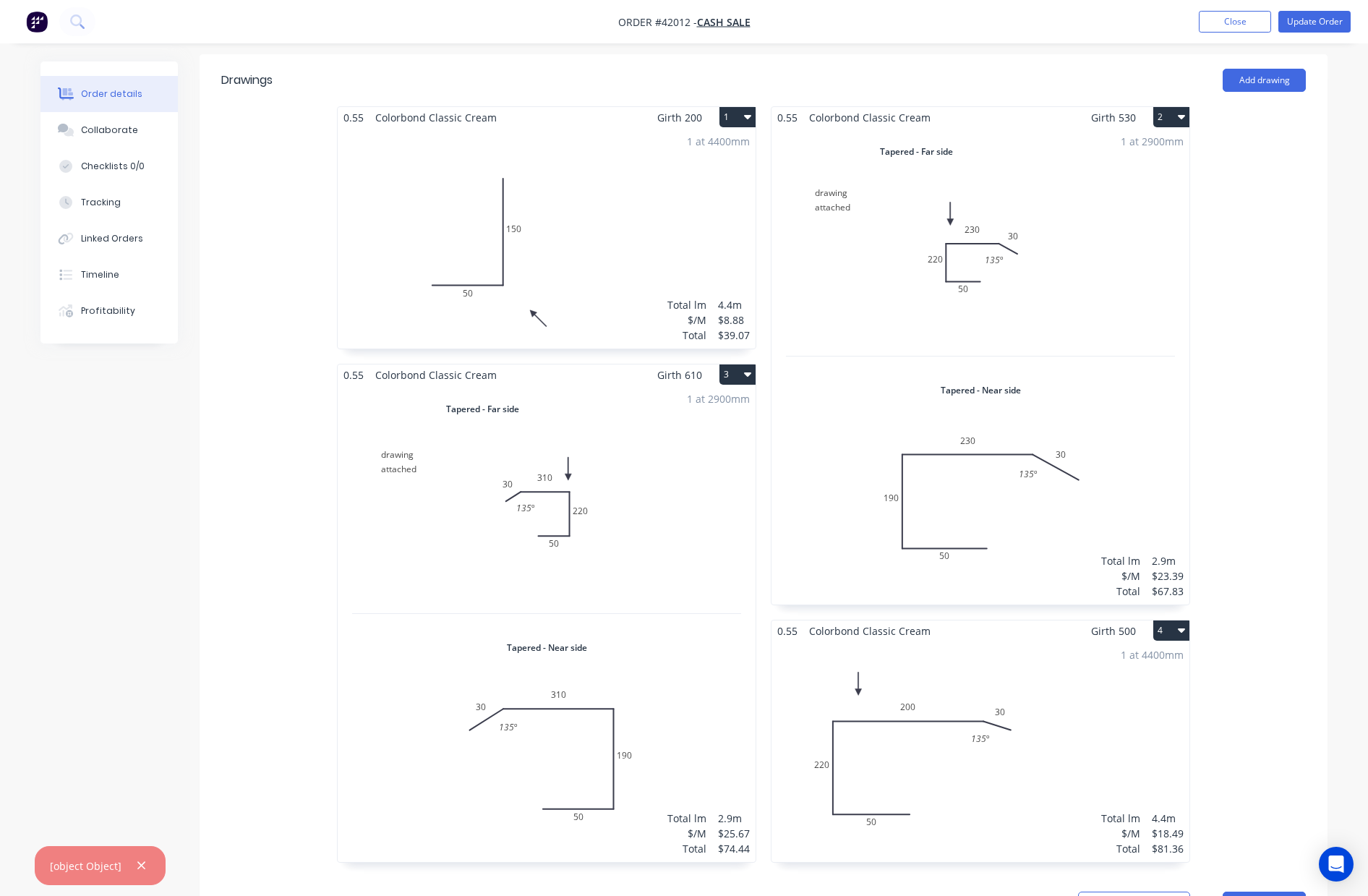
scroll to position [217, 0]
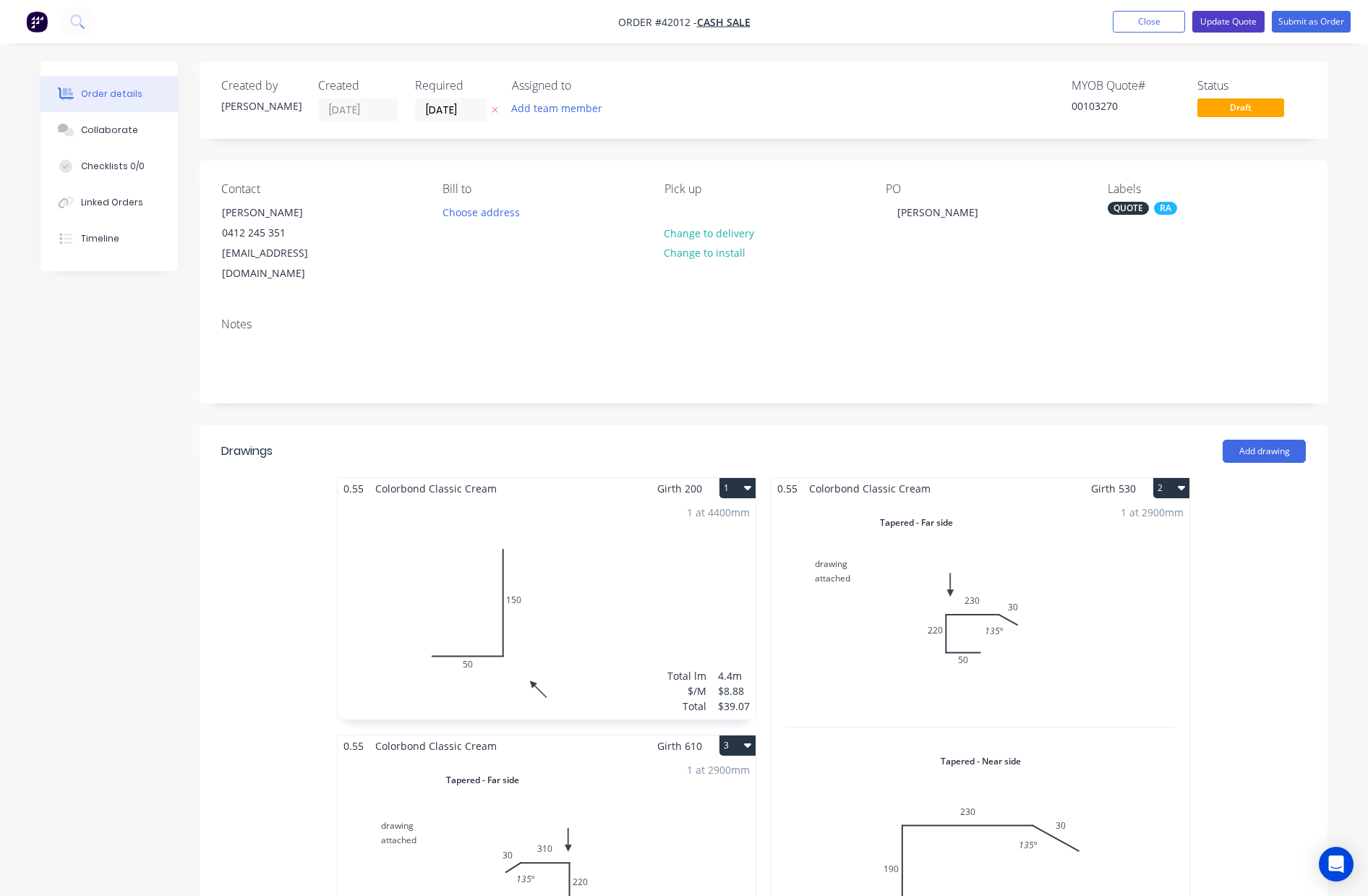
click at [1229, 21] on button "Update Quote" at bounding box center [1229, 21] width 72 height 21
click at [1139, 21] on button "Close" at bounding box center [1149, 21] width 72 height 21
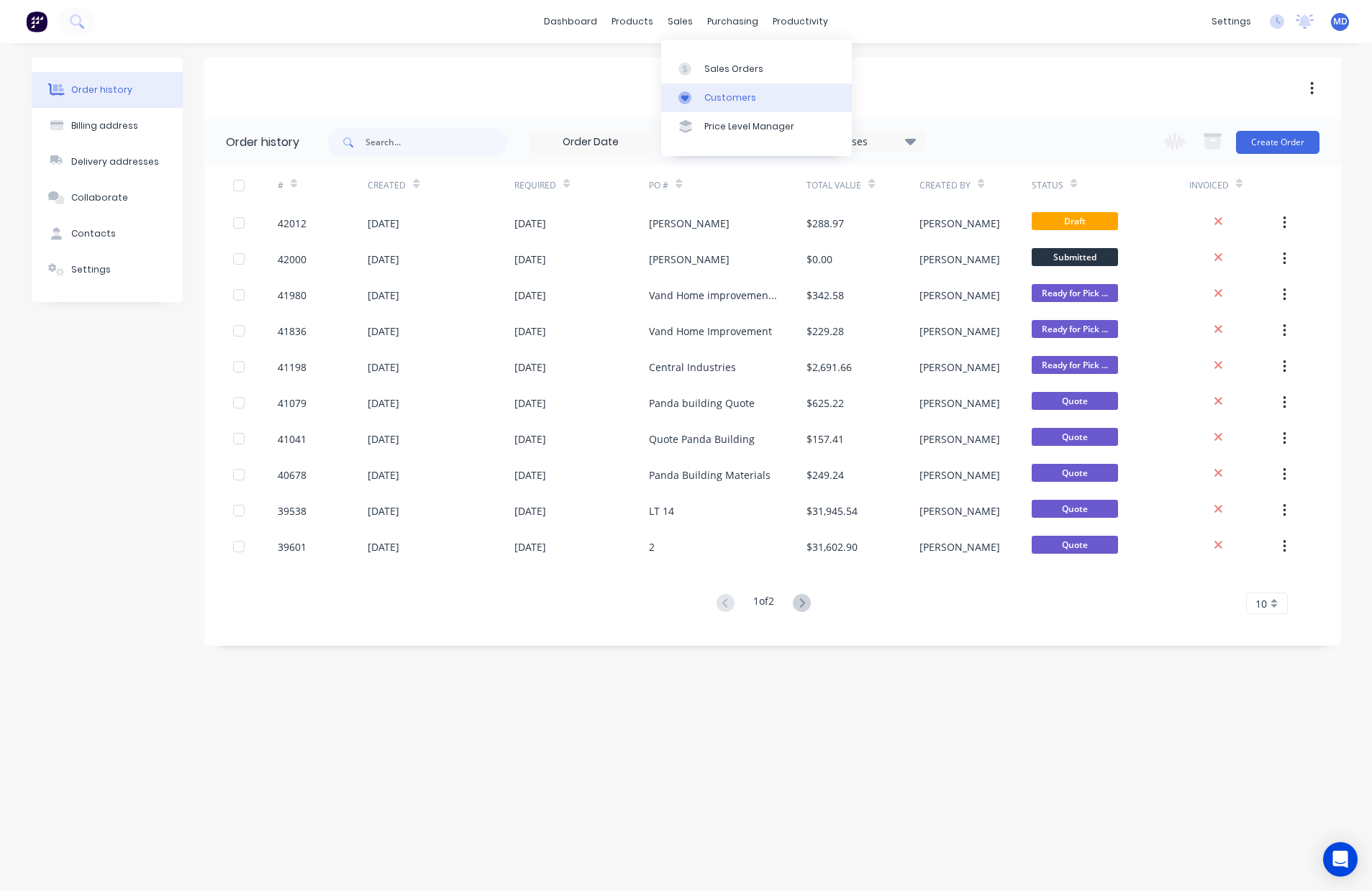
drag, startPoint x: 734, startPoint y: 97, endPoint x: 672, endPoint y: 106, distance: 62.6
click at [734, 97] on div "Customers" at bounding box center [731, 97] width 51 height 13
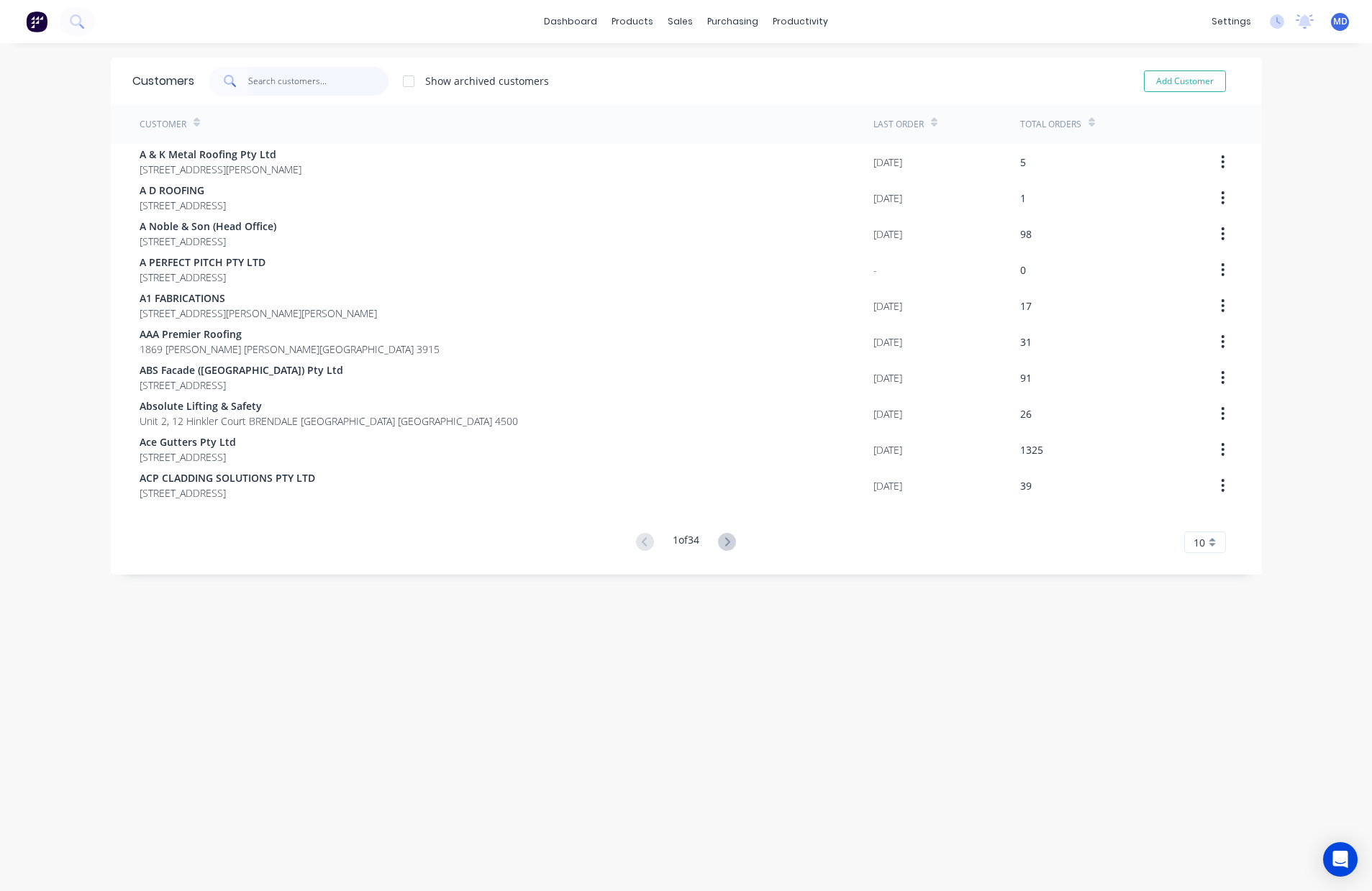
drag, startPoint x: 291, startPoint y: 86, endPoint x: 267, endPoint y: 83, distance: 24.2
click at [278, 86] on input "text" at bounding box center [318, 81] width 141 height 28
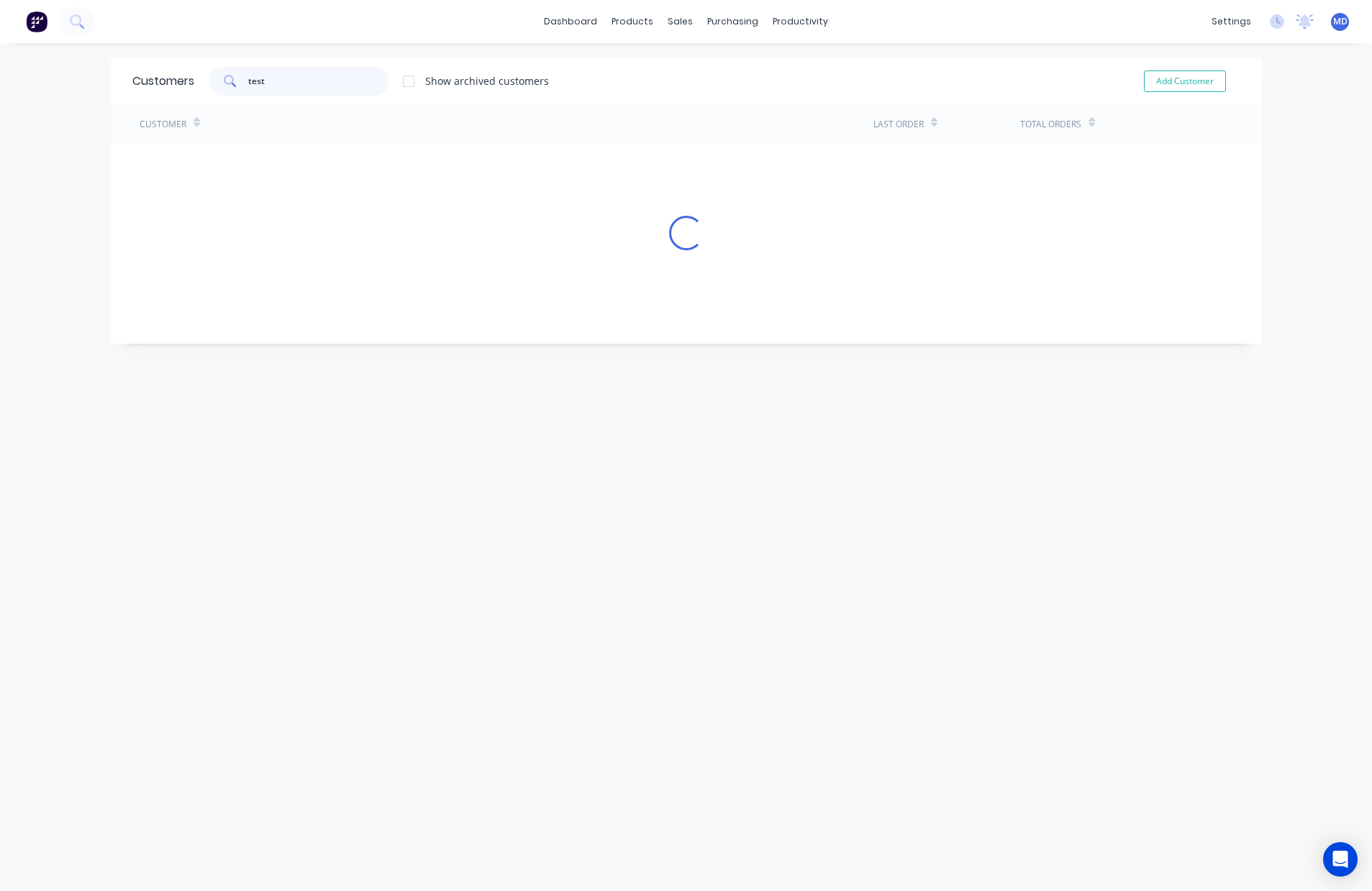
type input "test"
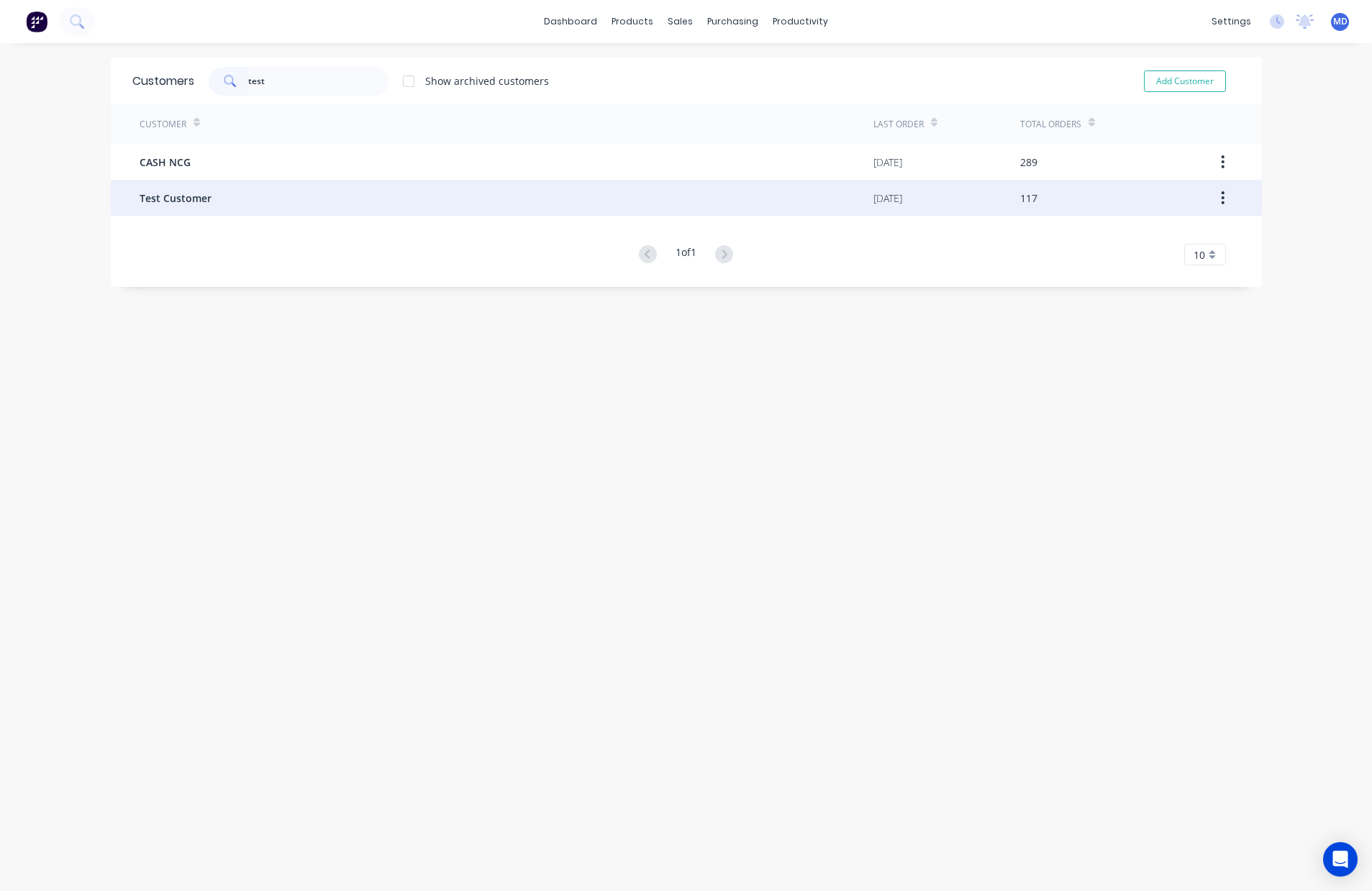
click at [210, 200] on div "Test Customer" at bounding box center [506, 197] width 734 height 36
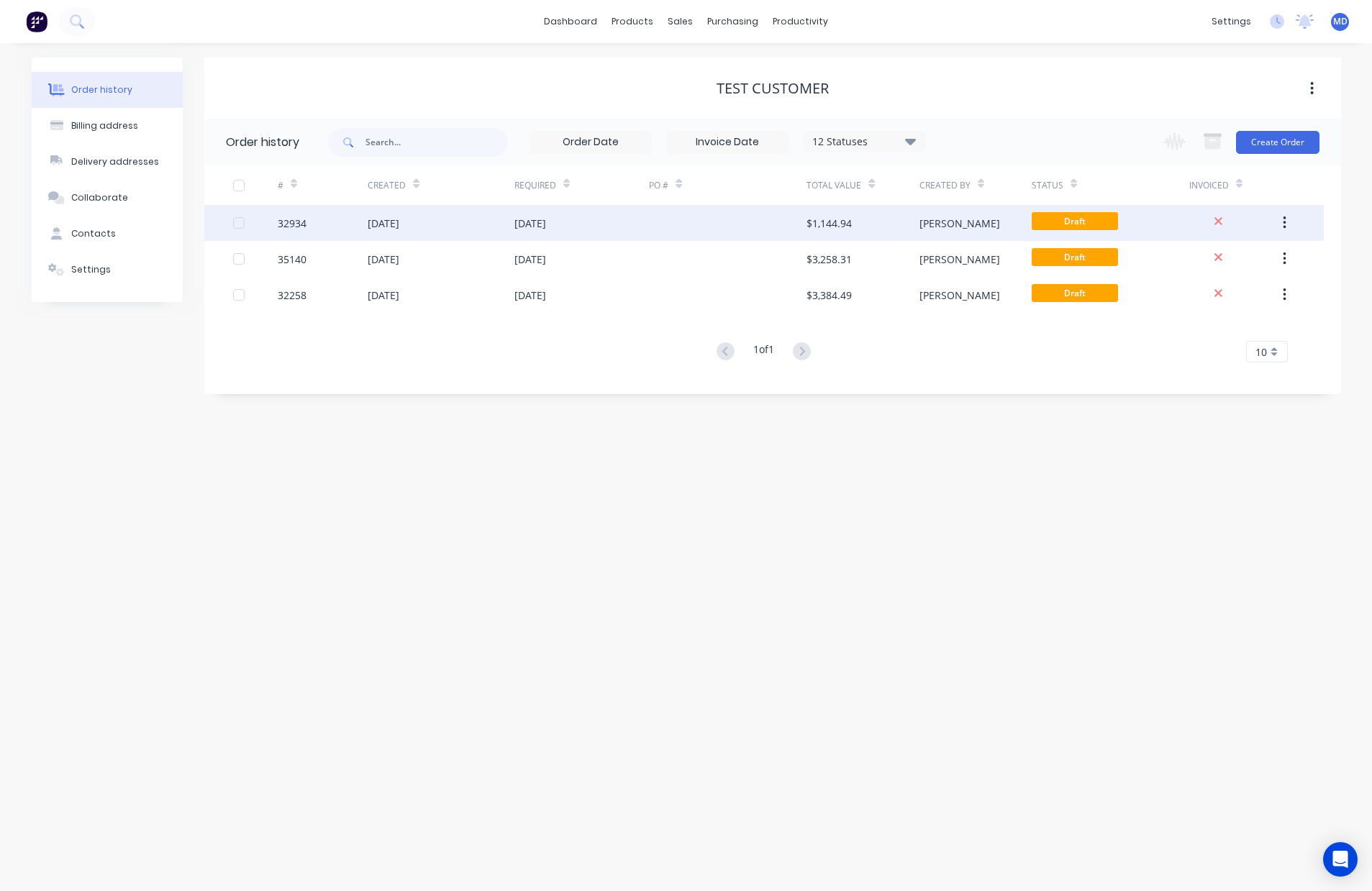
click at [712, 226] on div at bounding box center [727, 222] width 157 height 36
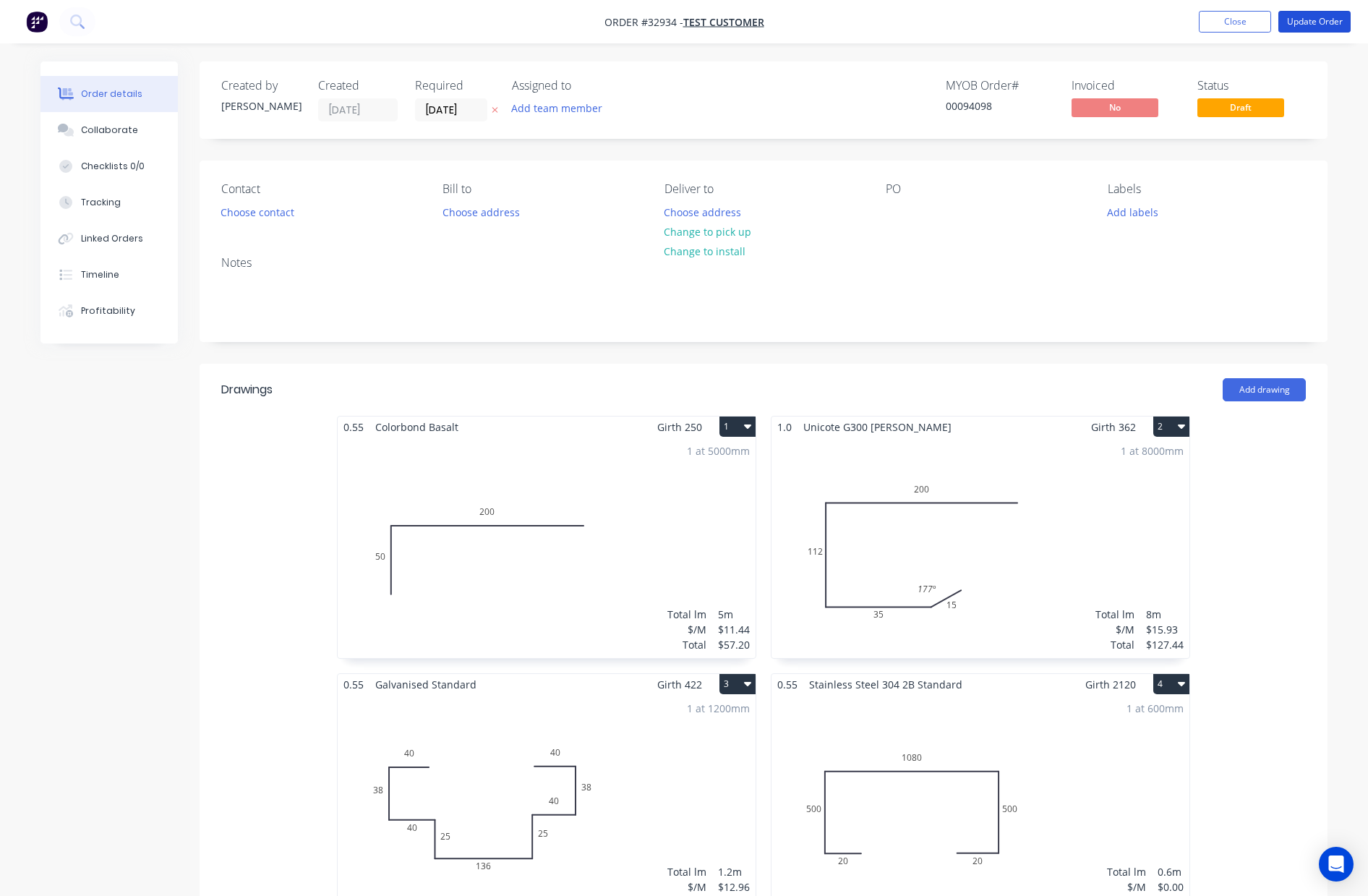
drag, startPoint x: 1312, startPoint y: 24, endPoint x: 1301, endPoint y: 32, distance: 13.6
click at [1312, 23] on button "Update Order" at bounding box center [1314, 21] width 72 height 21
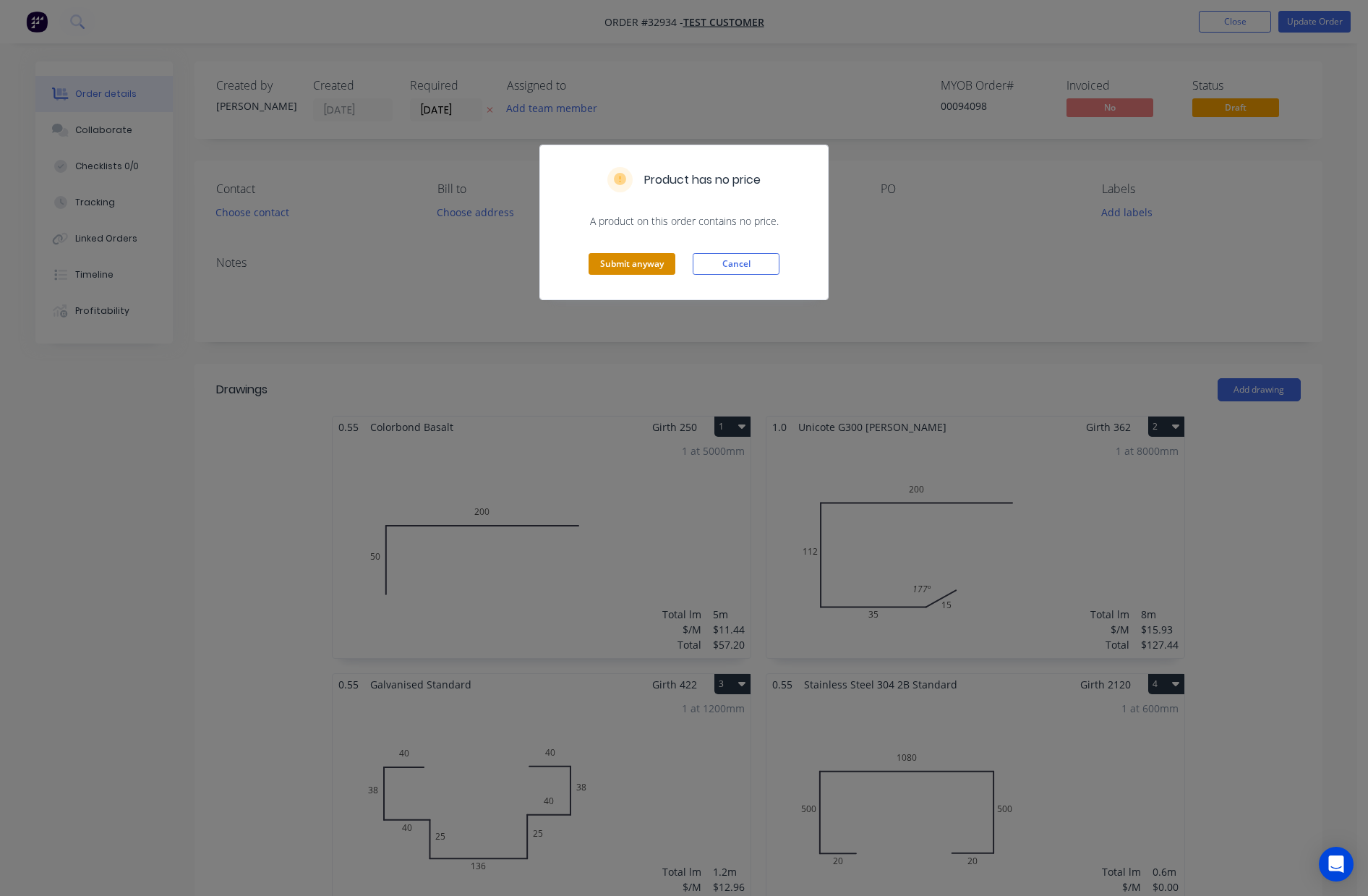
click at [595, 259] on button "Submit anyway" at bounding box center [632, 263] width 87 height 21
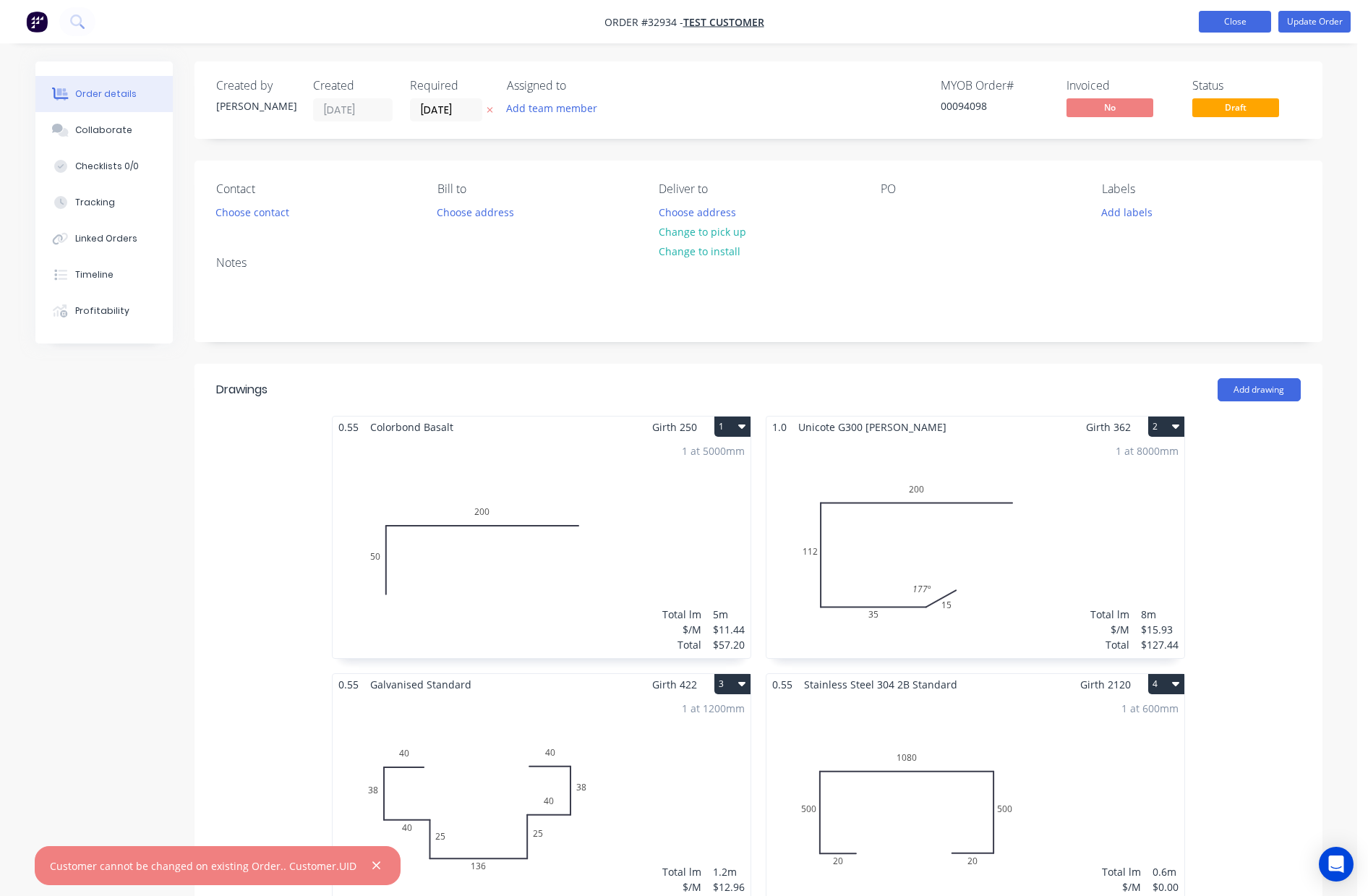
click at [1235, 21] on button "Close" at bounding box center [1235, 21] width 72 height 21
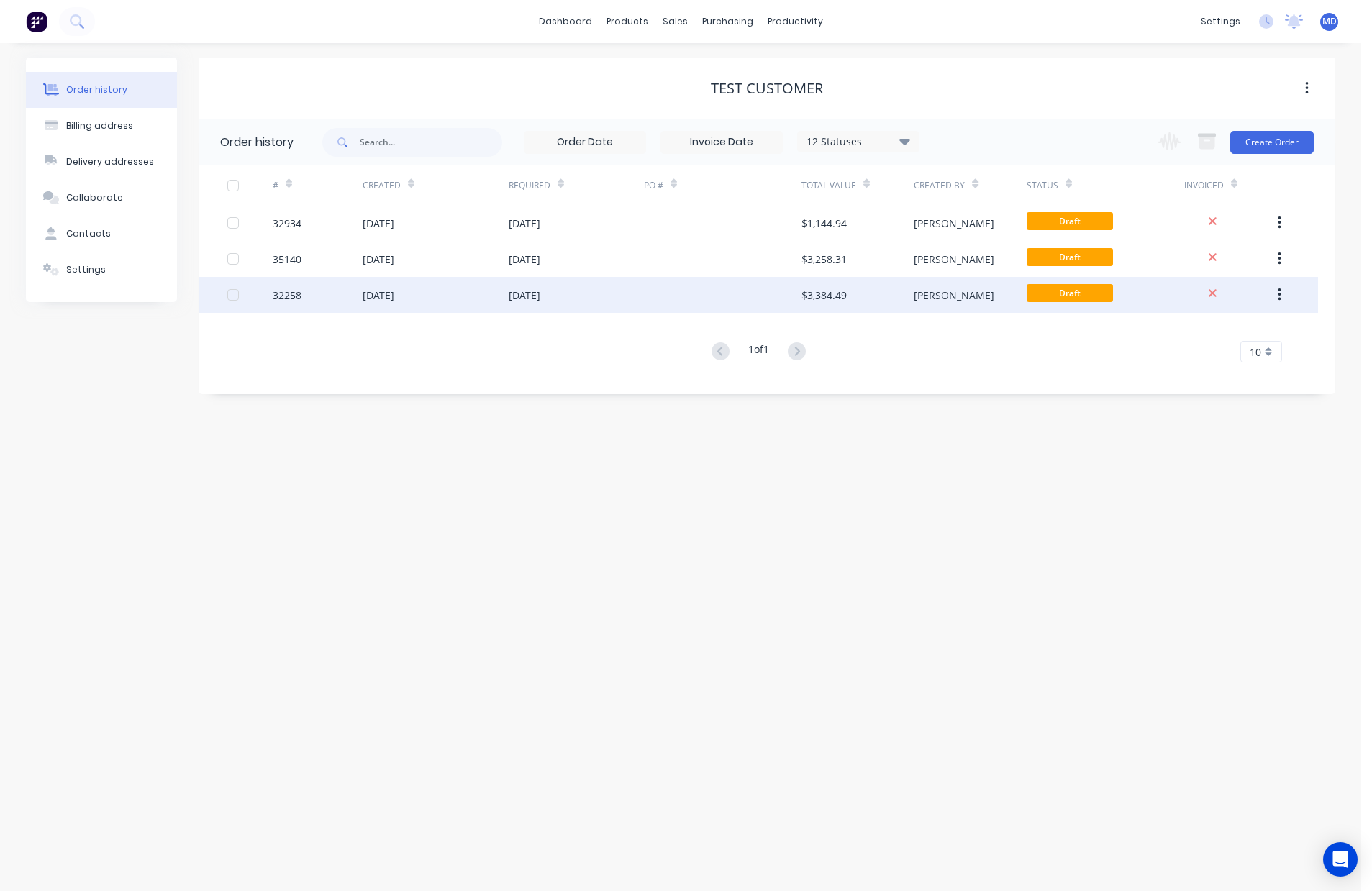
click at [644, 297] on div at bounding box center [722, 294] width 157 height 36
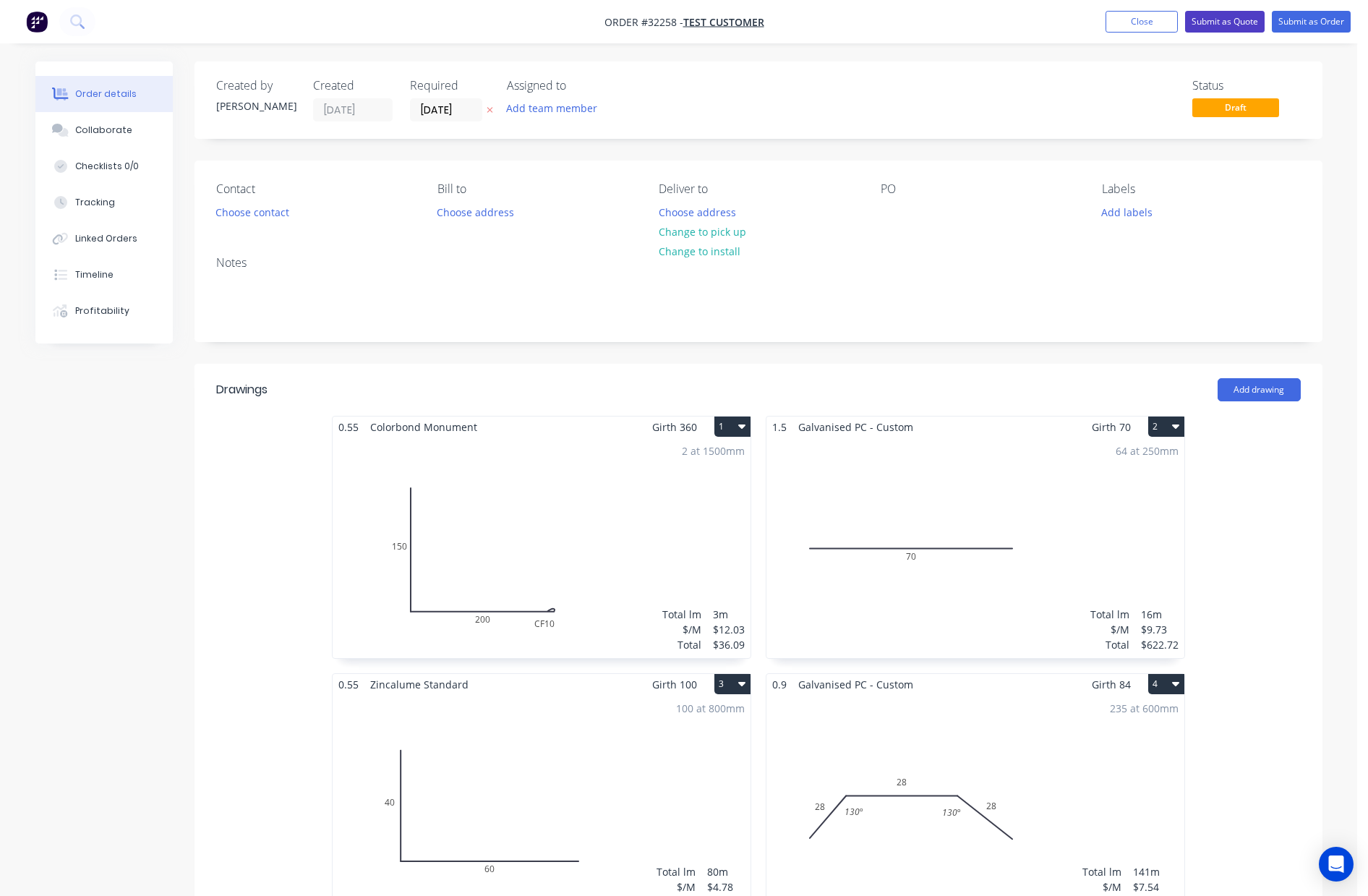
click at [1231, 18] on button "Submit as Quote" at bounding box center [1225, 21] width 79 height 21
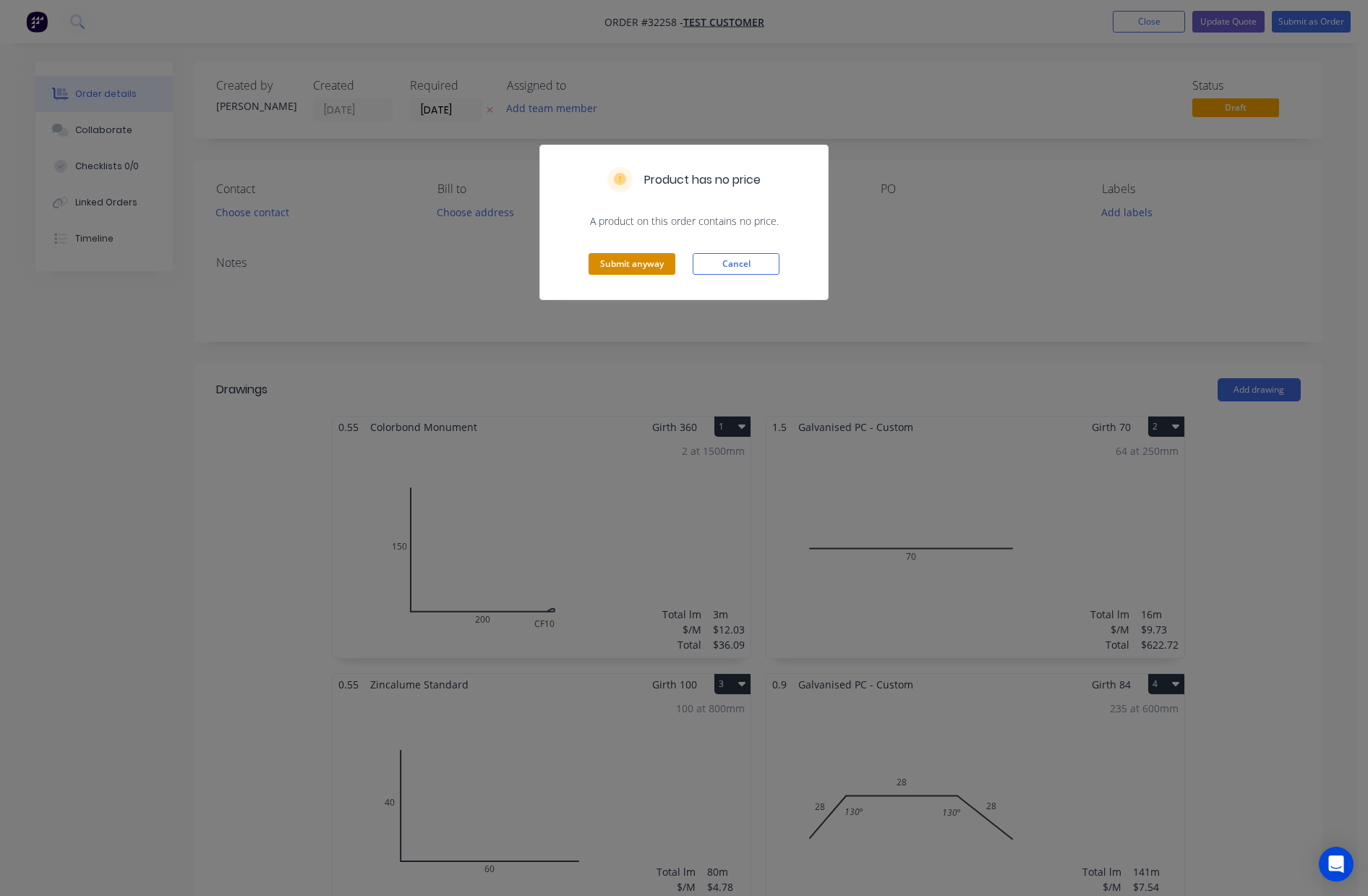
click at [650, 268] on button "Submit anyway" at bounding box center [632, 263] width 87 height 21
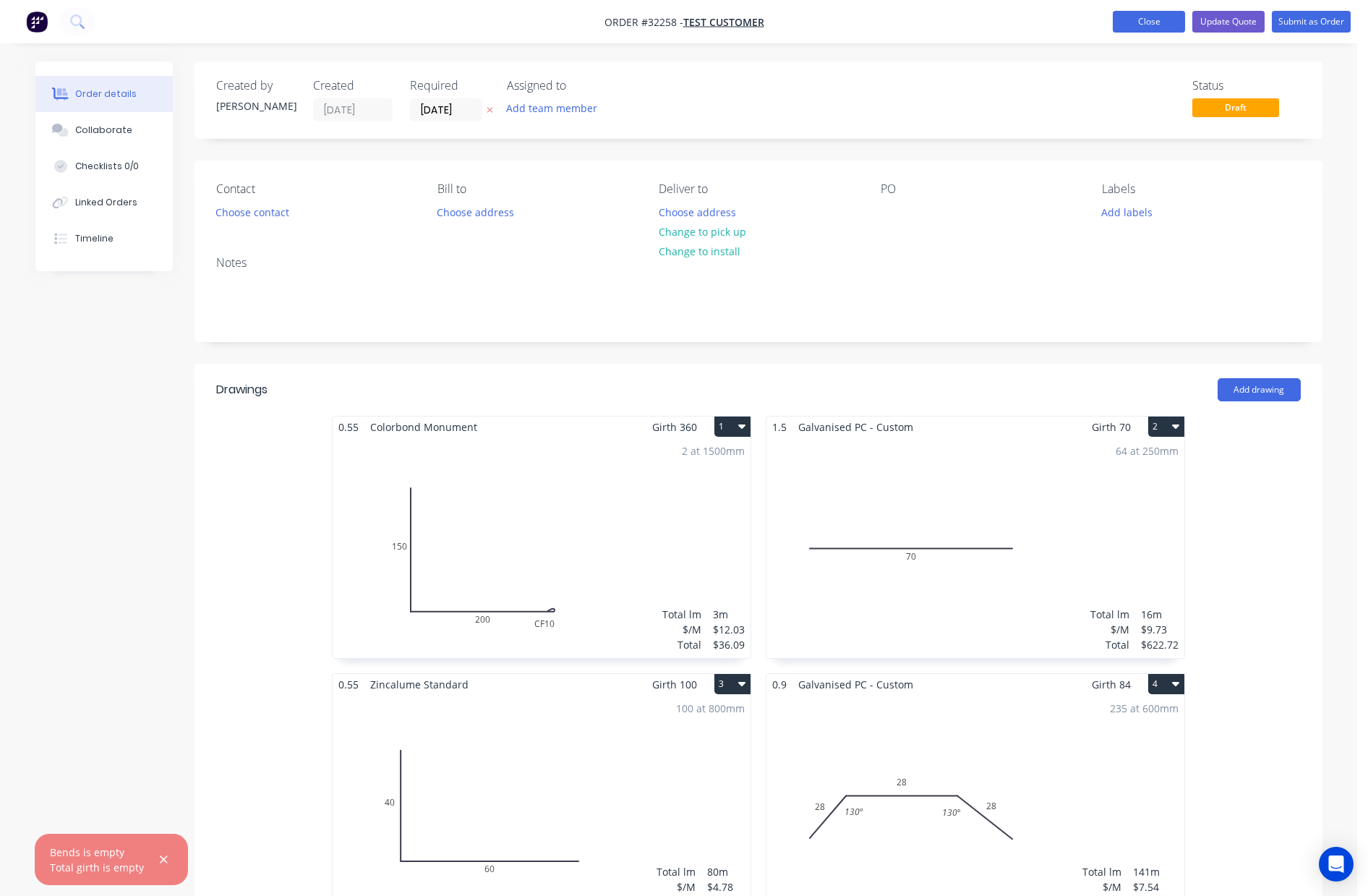
click at [1141, 20] on button "Close" at bounding box center [1149, 21] width 72 height 21
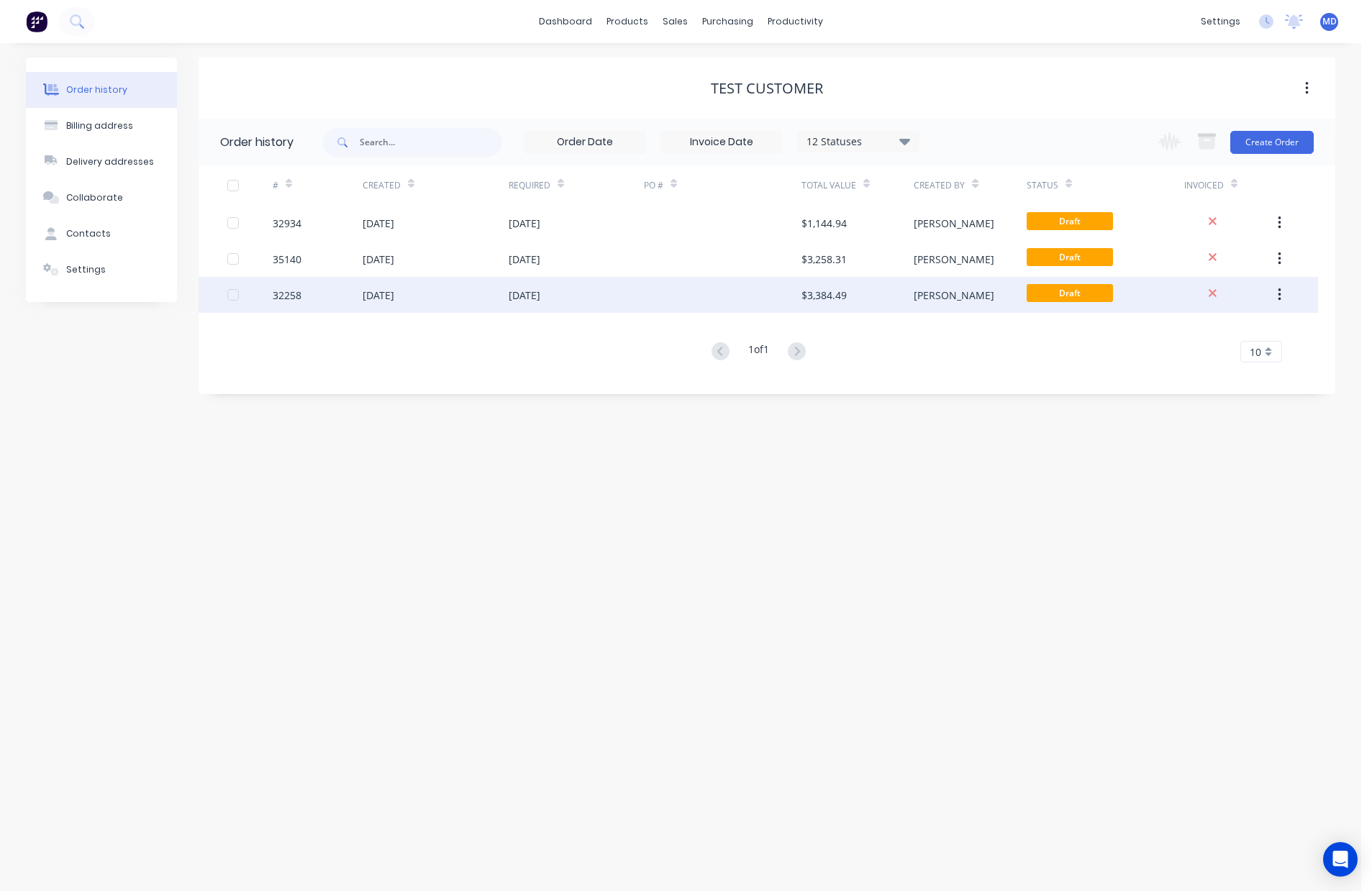
click at [972, 301] on div "[PERSON_NAME]" at bounding box center [969, 294] width 112 height 36
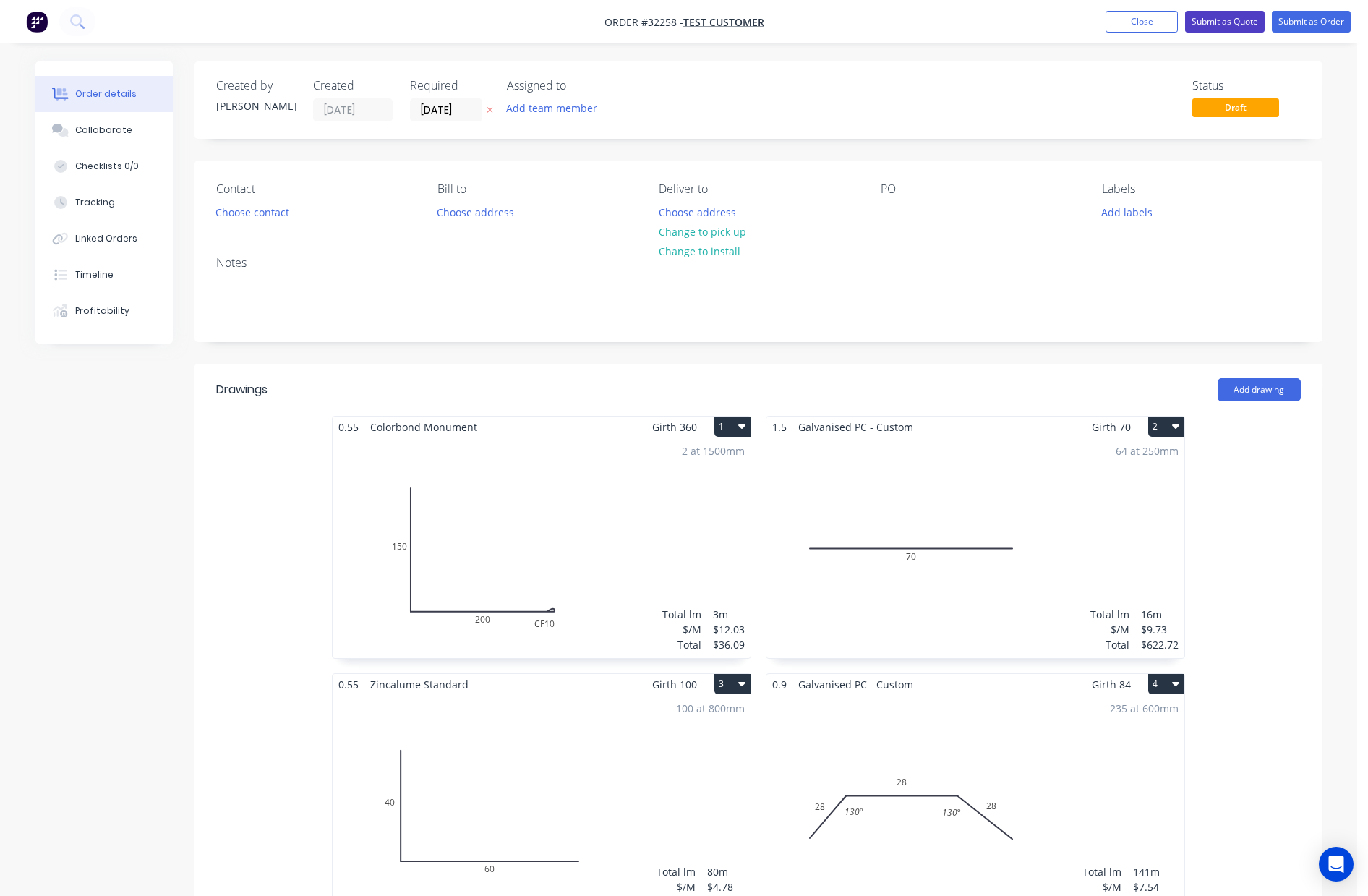
drag, startPoint x: 1223, startPoint y: 18, endPoint x: 1215, endPoint y: 31, distance: 15.3
click at [1223, 18] on button "Submit as Quote" at bounding box center [1225, 21] width 79 height 21
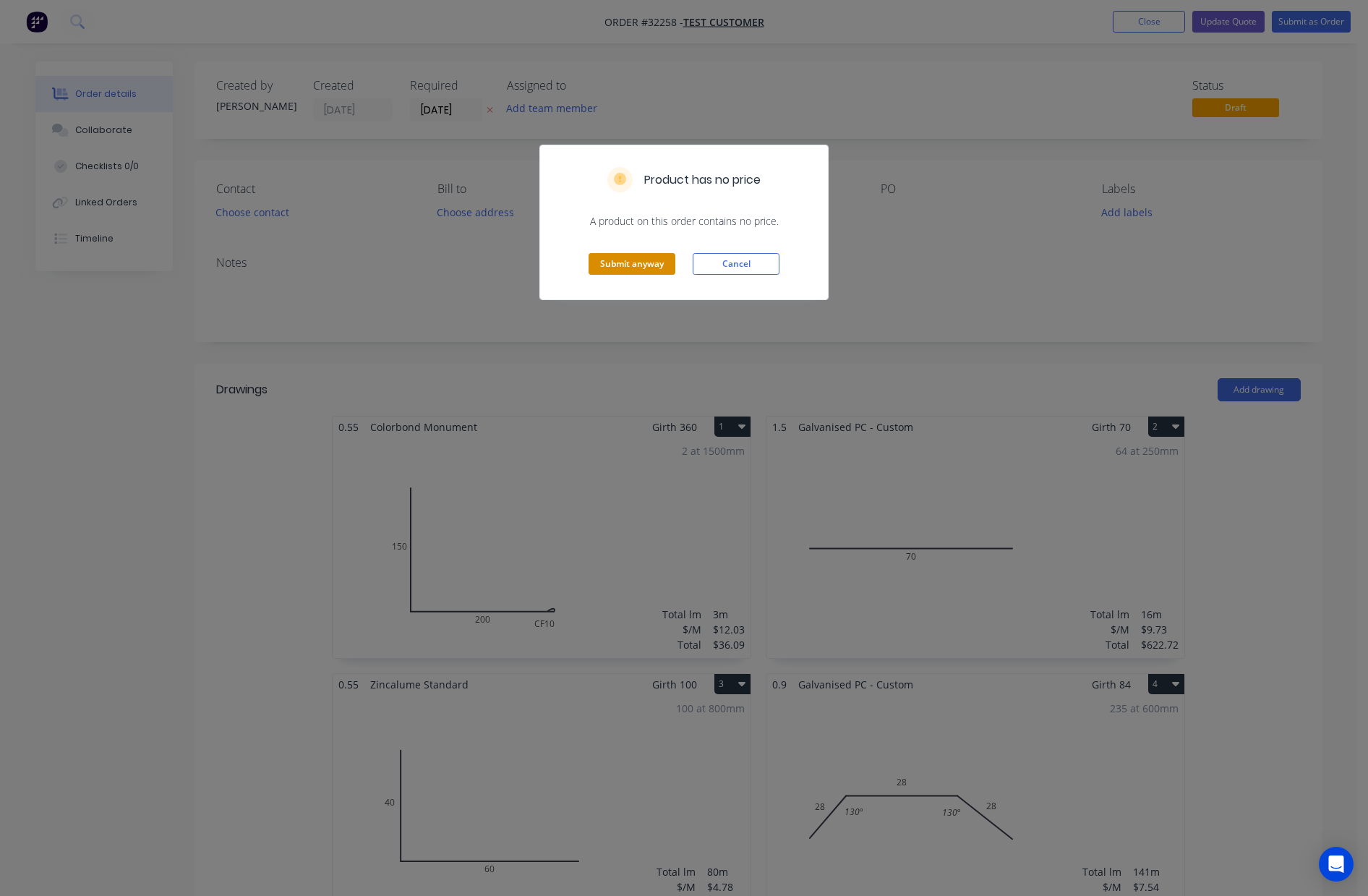
click at [619, 268] on button "Submit anyway" at bounding box center [632, 263] width 87 height 21
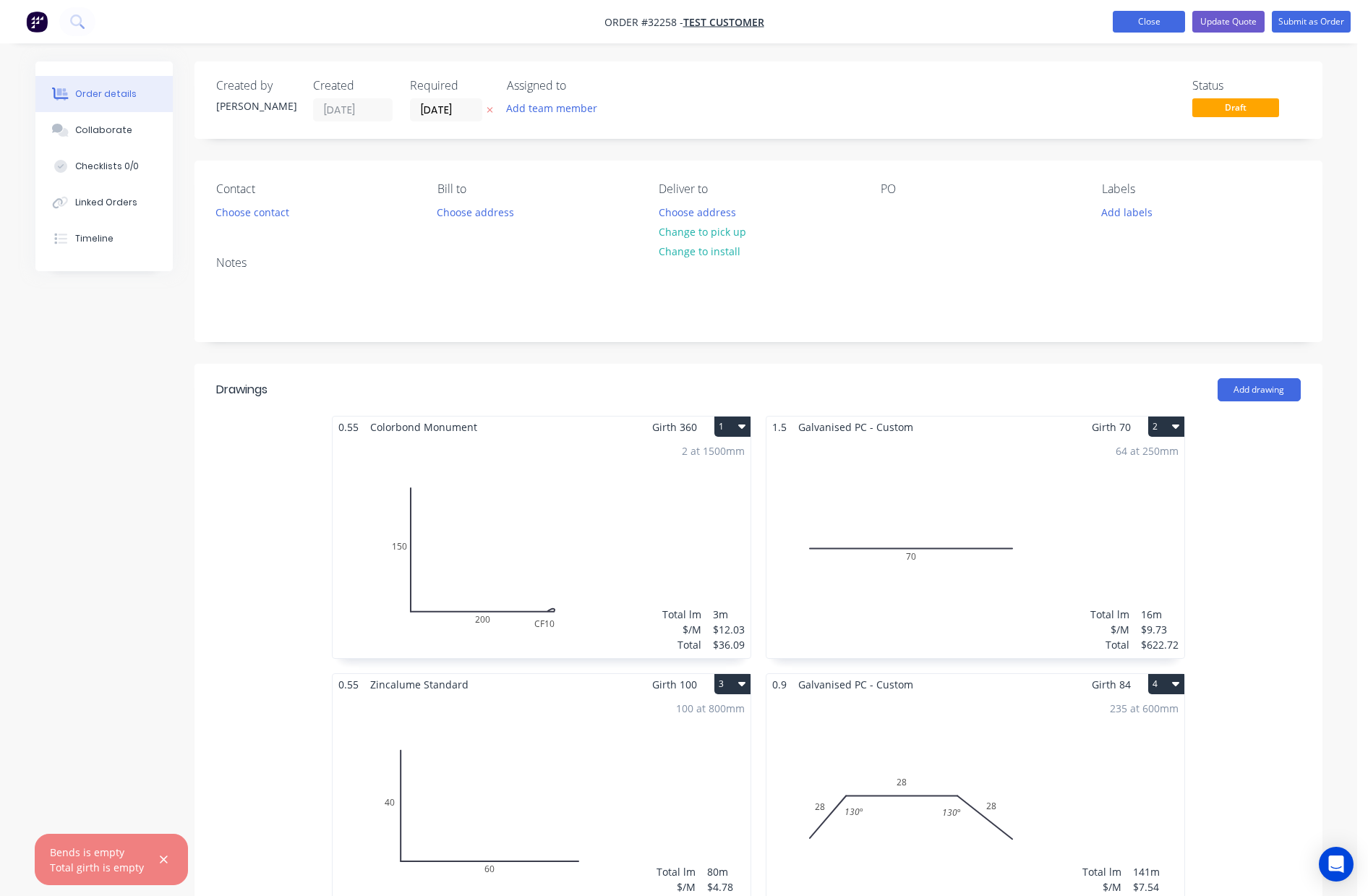
click at [1156, 15] on button "Close" at bounding box center [1149, 21] width 72 height 21
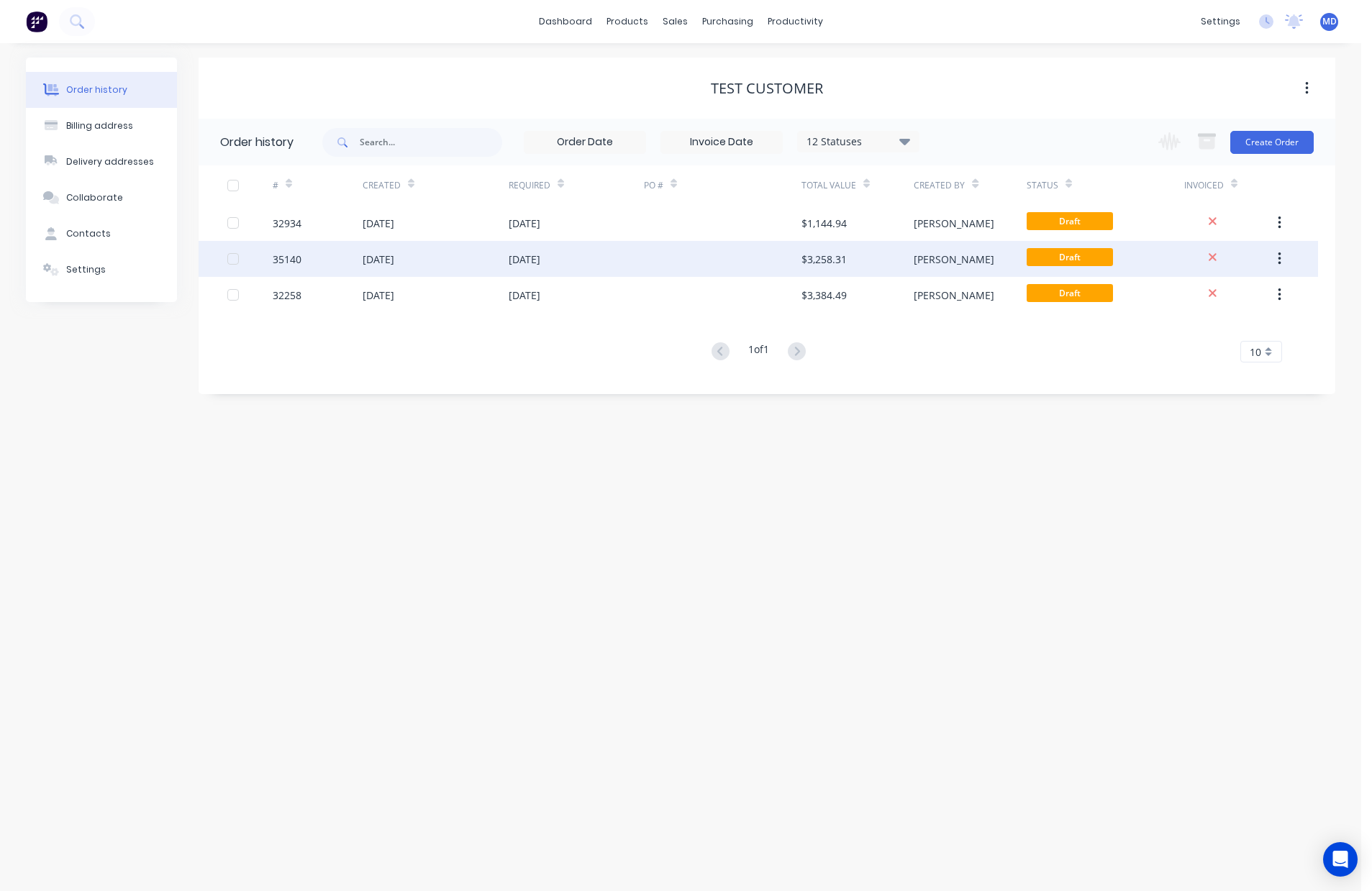
click at [934, 256] on div "[PERSON_NAME]" at bounding box center [954, 259] width 81 height 15
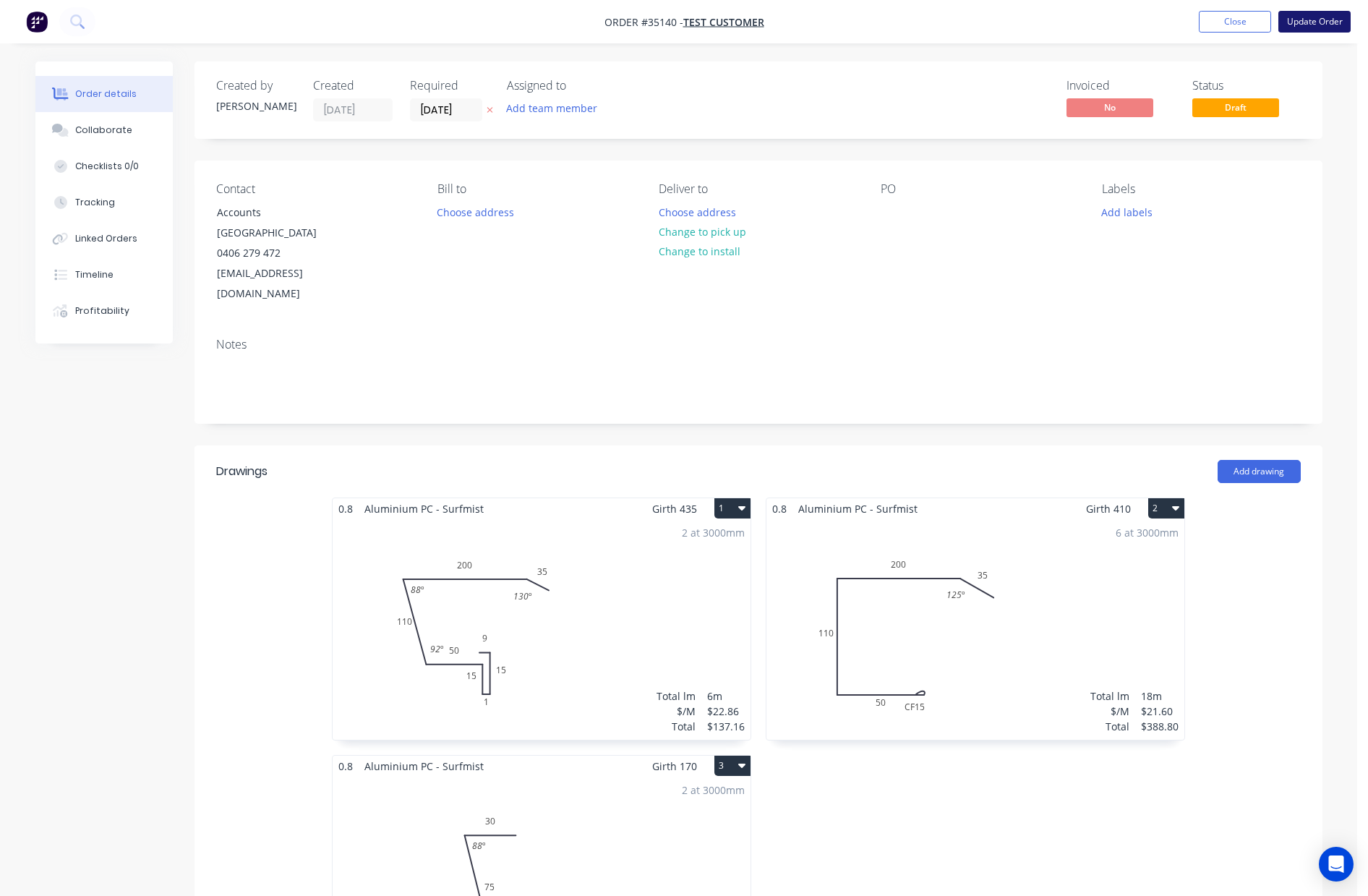
click at [1314, 21] on button "Update Order" at bounding box center [1314, 21] width 72 height 21
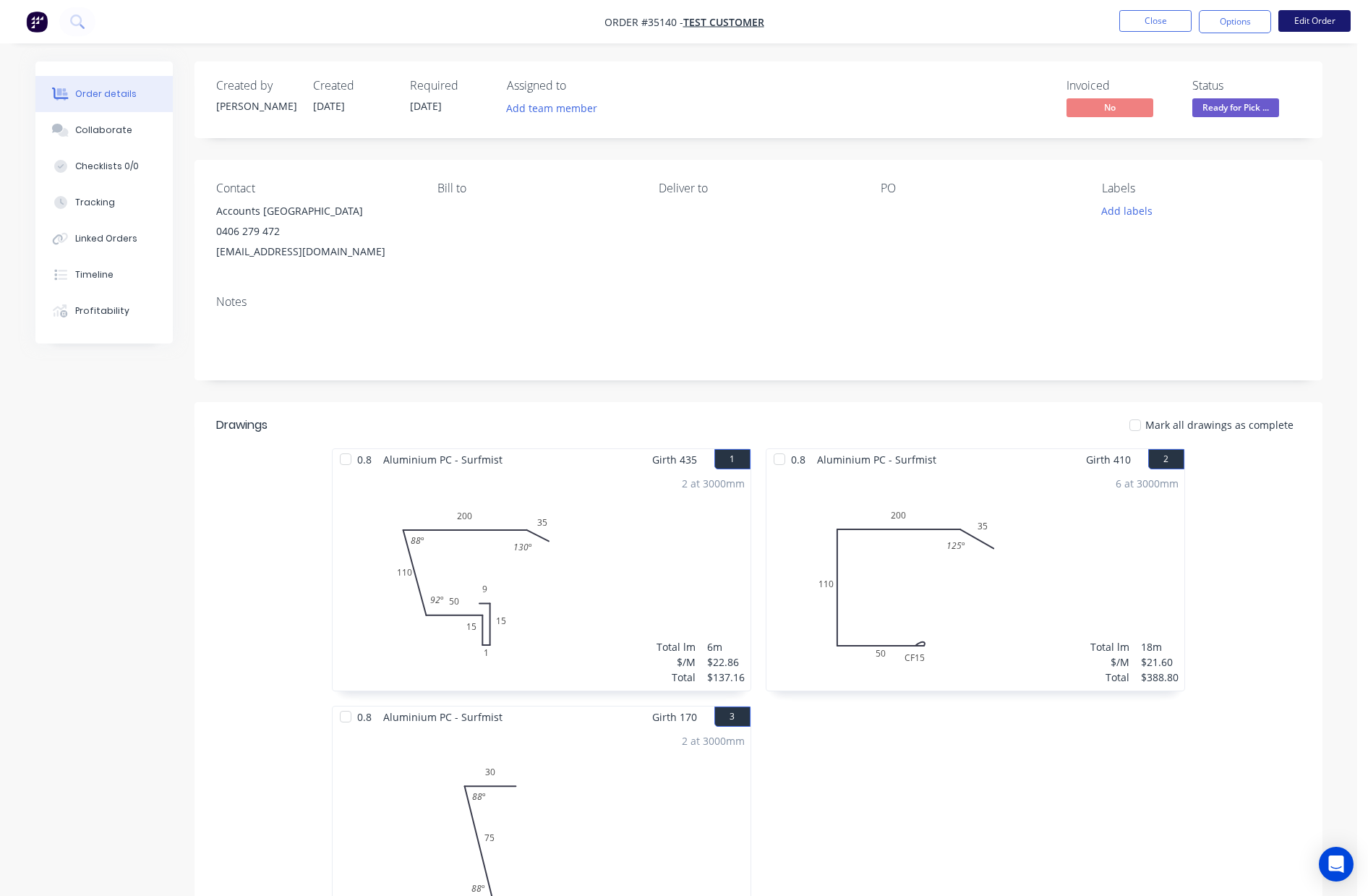
click at [1312, 20] on button "Edit Order" at bounding box center [1314, 20] width 72 height 21
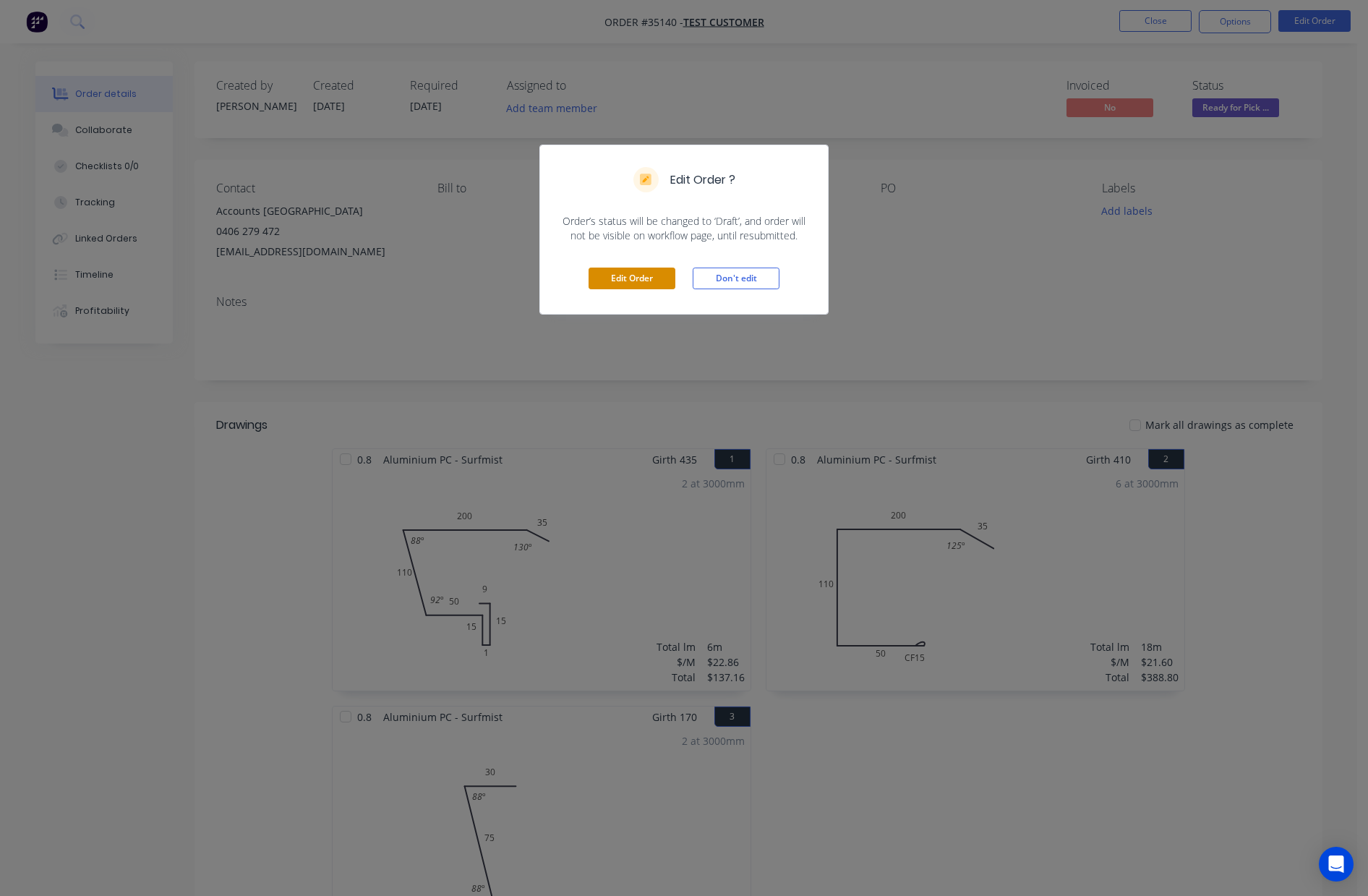
click at [641, 275] on button "Edit Order" at bounding box center [632, 278] width 87 height 21
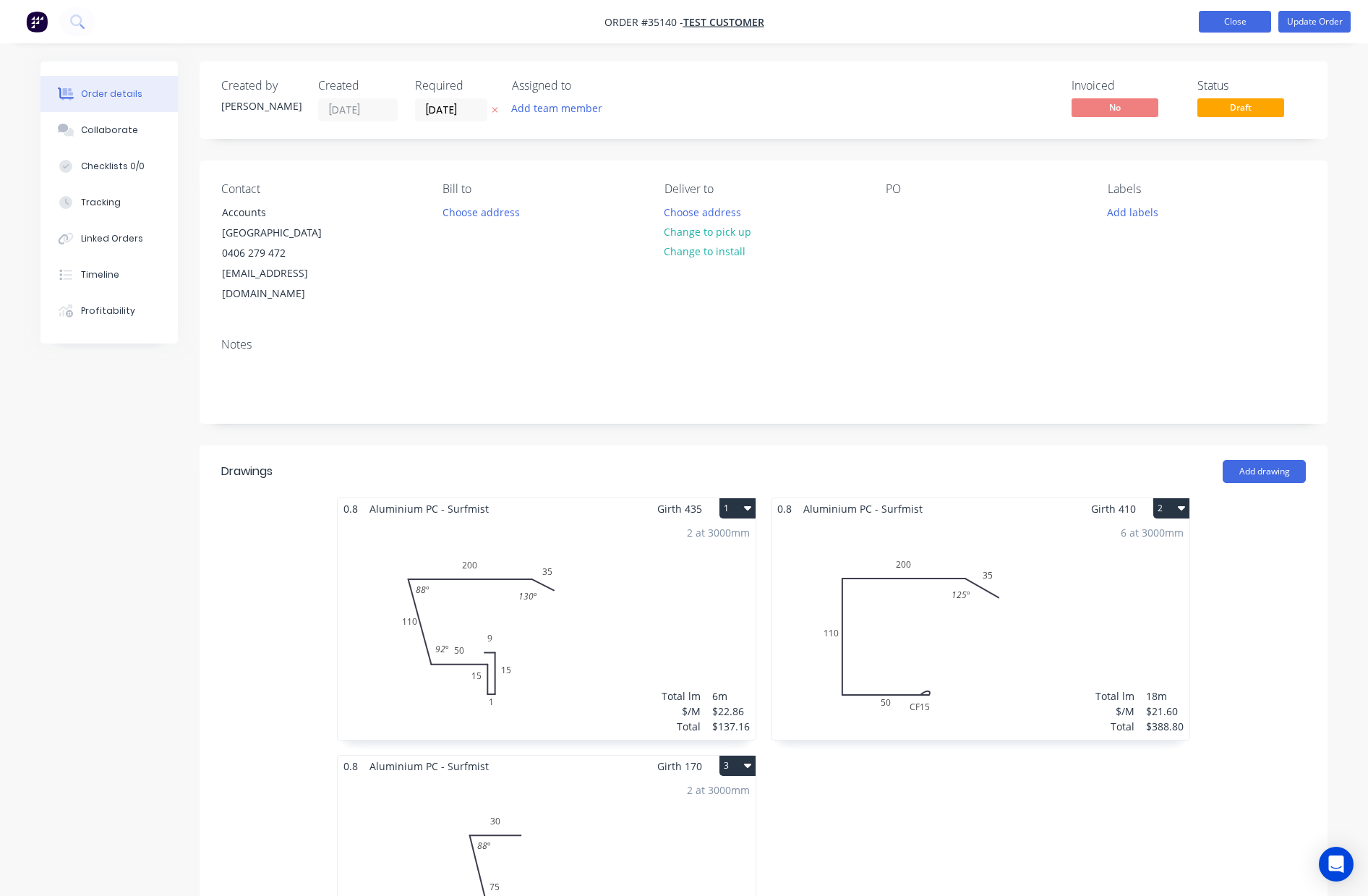
click at [1221, 18] on button "Close" at bounding box center [1235, 21] width 72 height 21
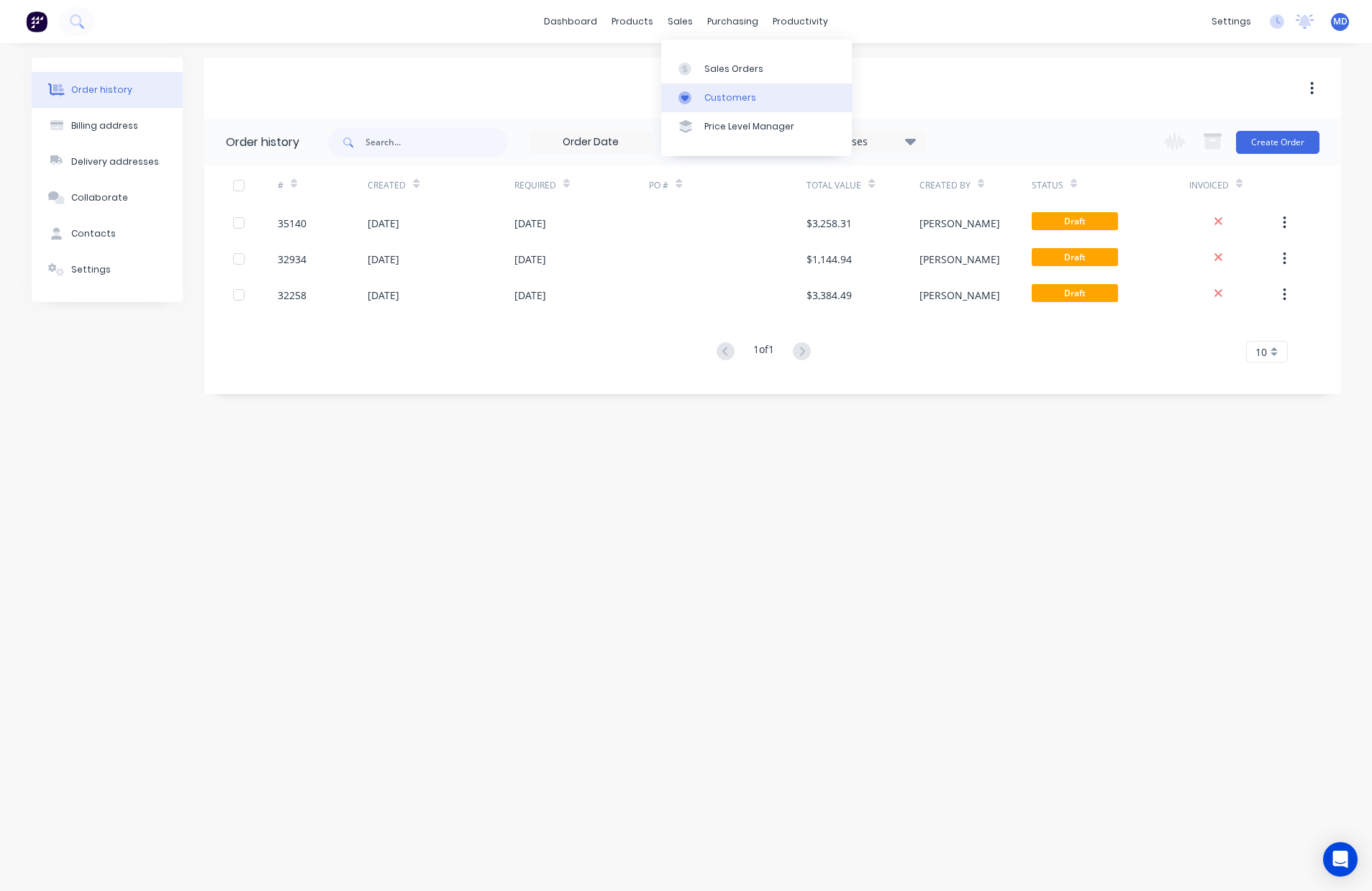
click at [741, 91] on div "Customers" at bounding box center [731, 97] width 51 height 13
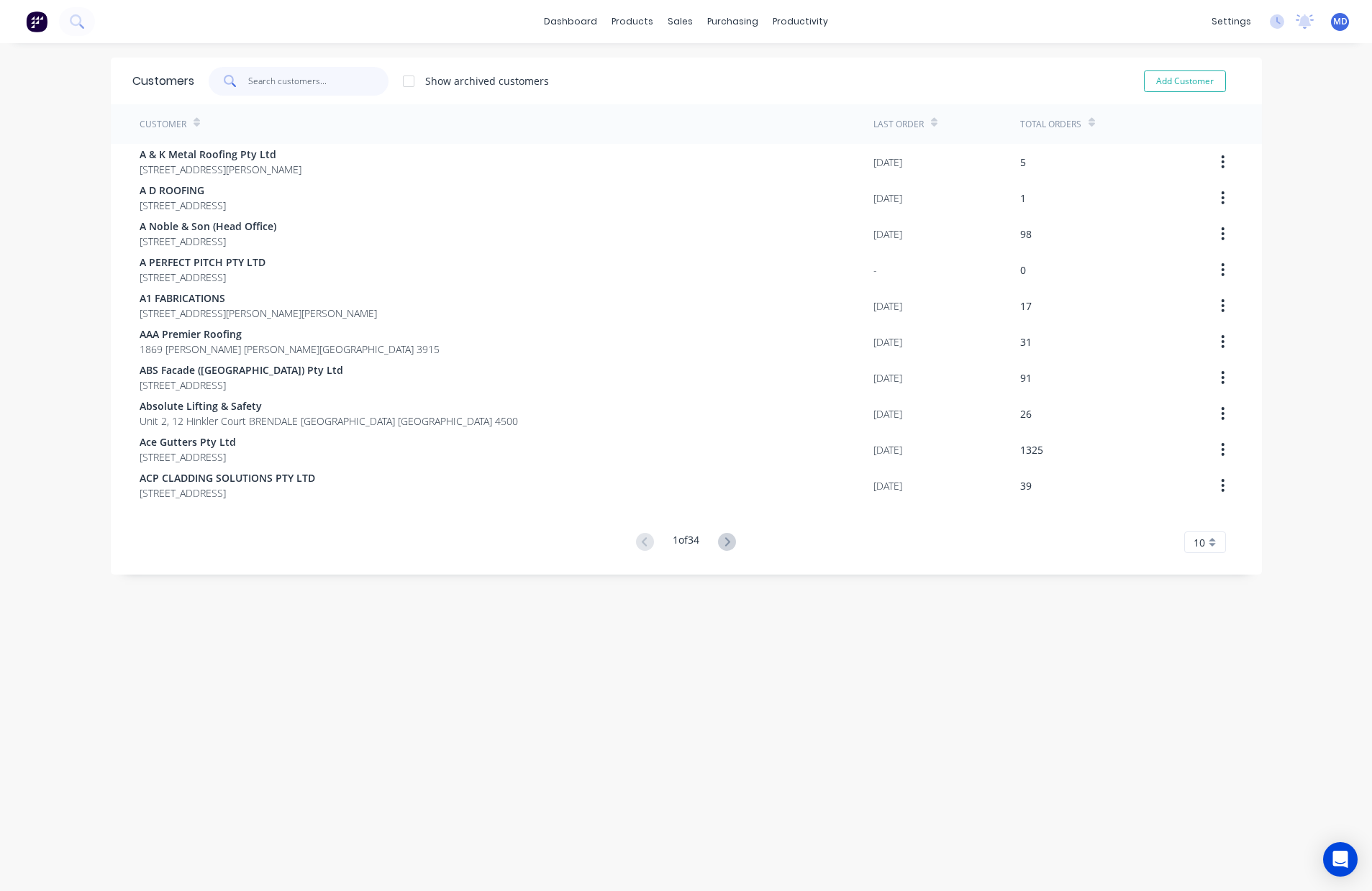
click at [315, 83] on input "text" at bounding box center [318, 81] width 141 height 28
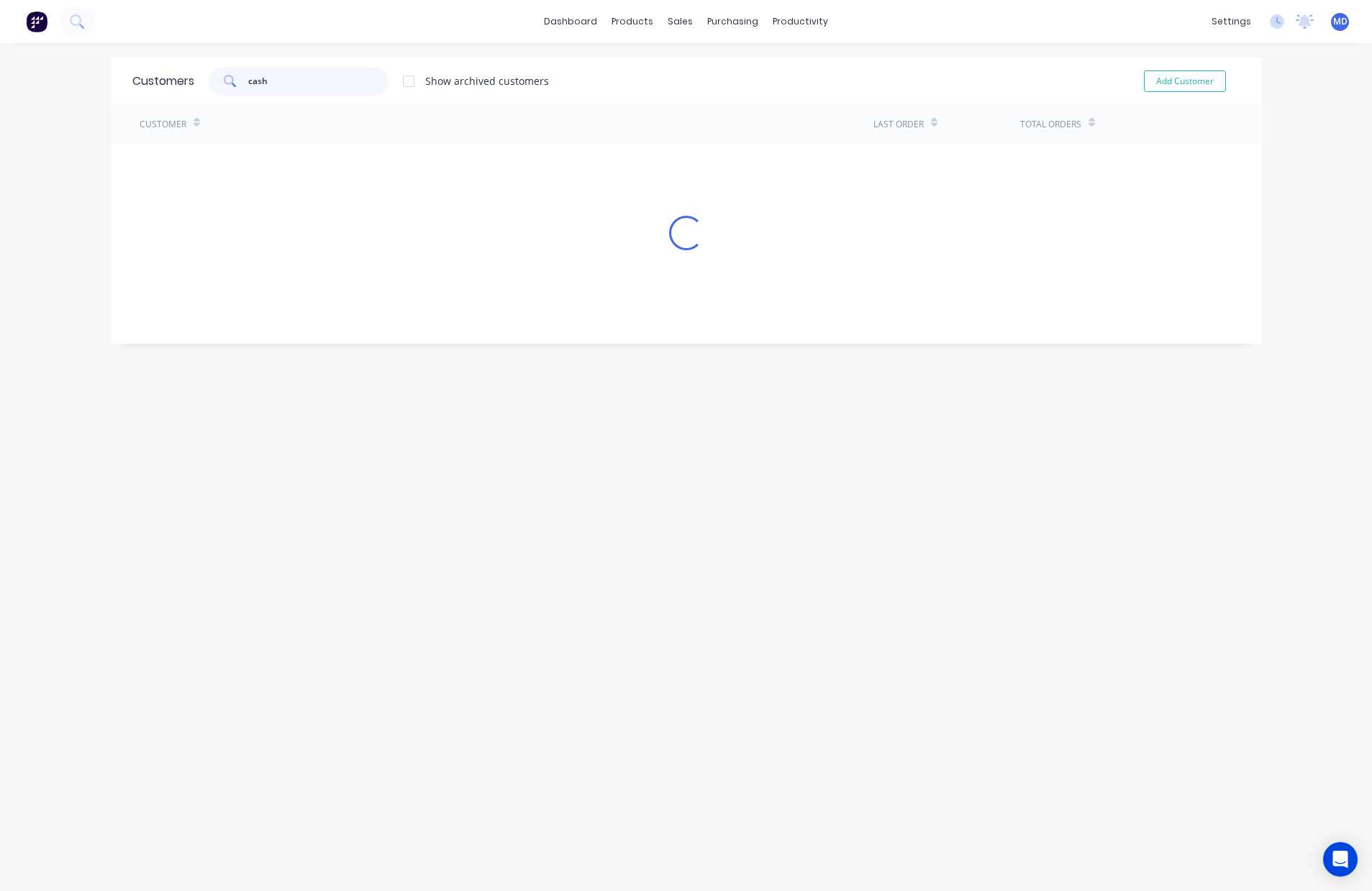
type input "cash"
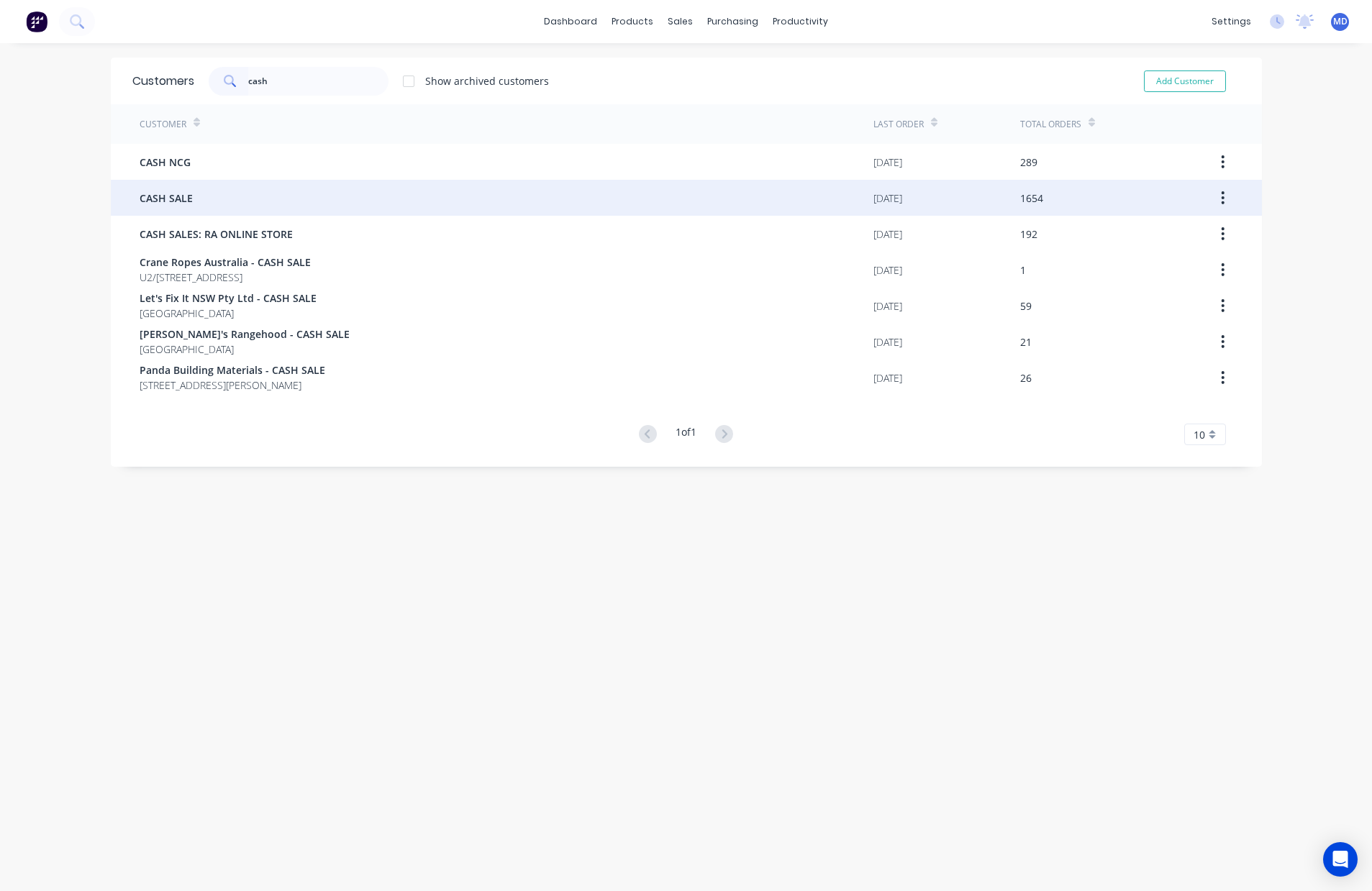
click at [225, 202] on div "CASH SALE" at bounding box center [506, 197] width 734 height 36
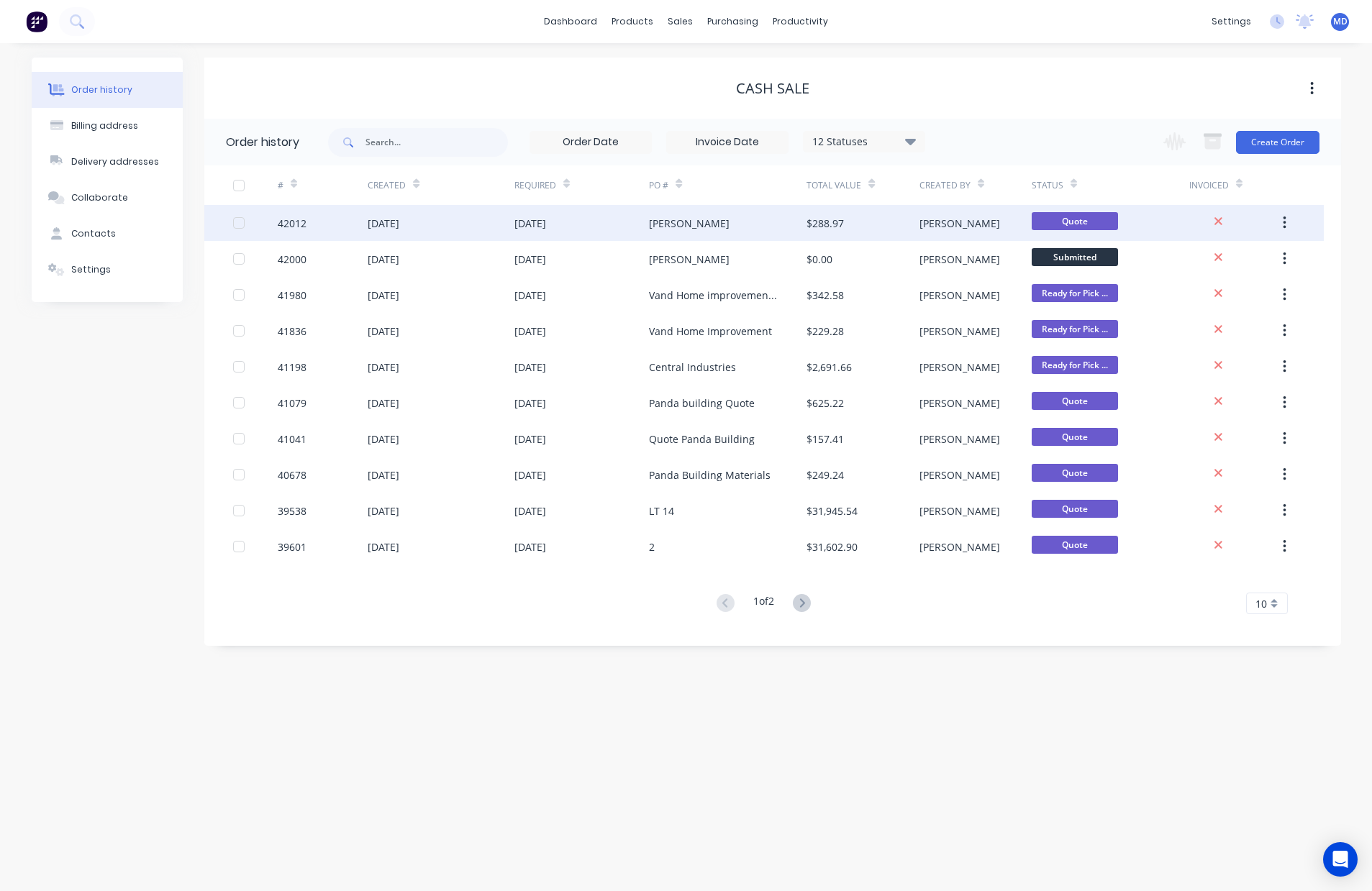
click at [464, 231] on div "[DATE]" at bounding box center [440, 222] width 146 height 36
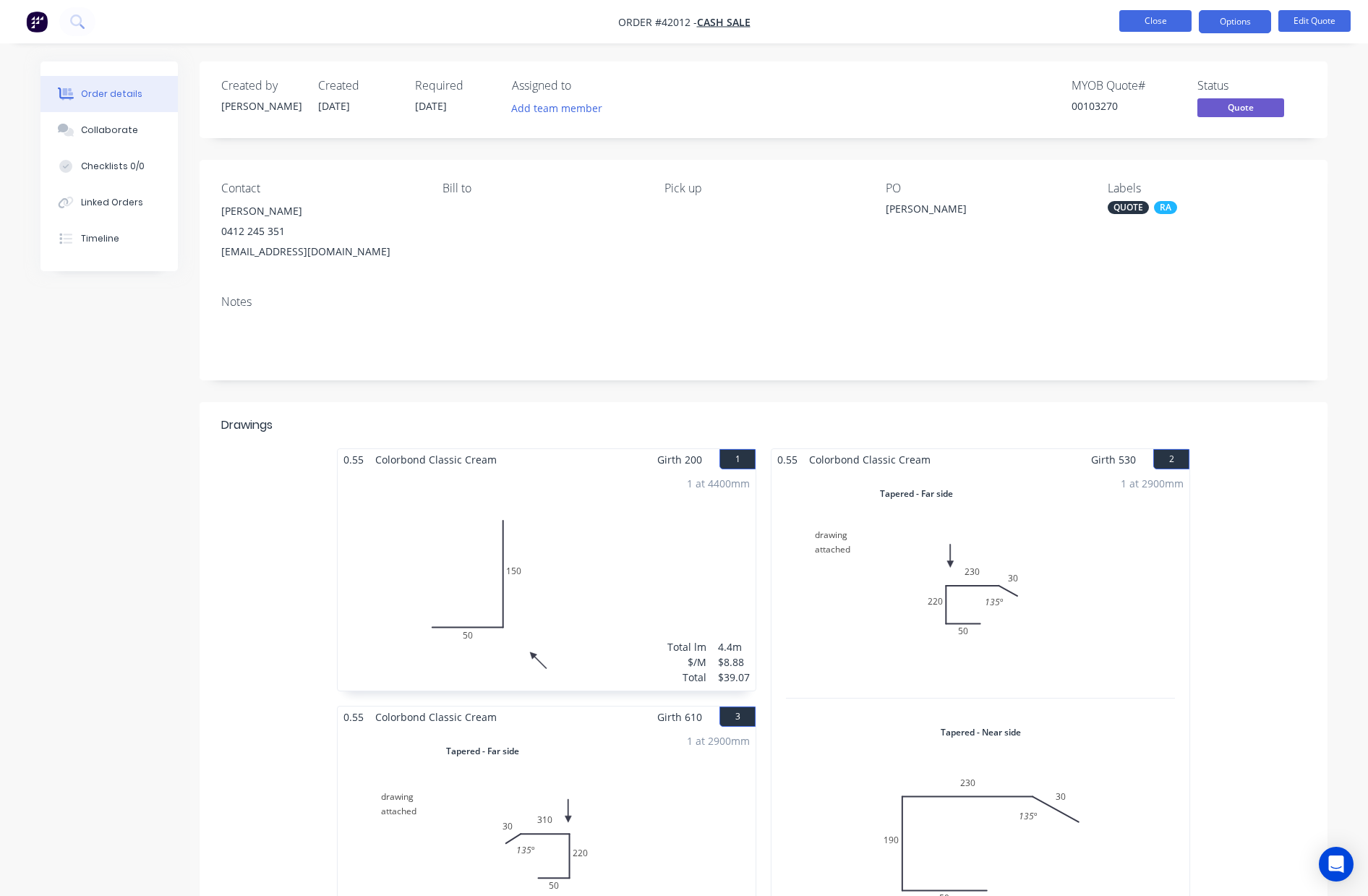
click at [1160, 18] on button "Close" at bounding box center [1156, 20] width 72 height 21
